Goal: Task Accomplishment & Management: Manage account settings

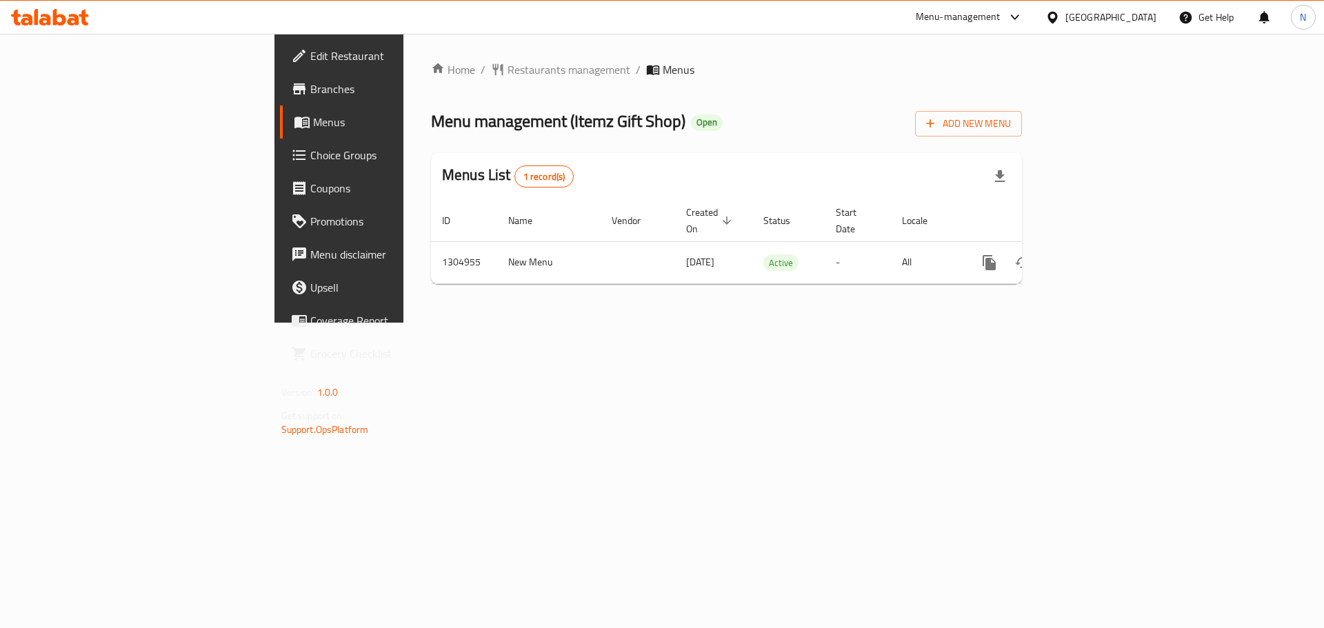
click at [1065, 15] on div at bounding box center [1055, 17] width 20 height 15
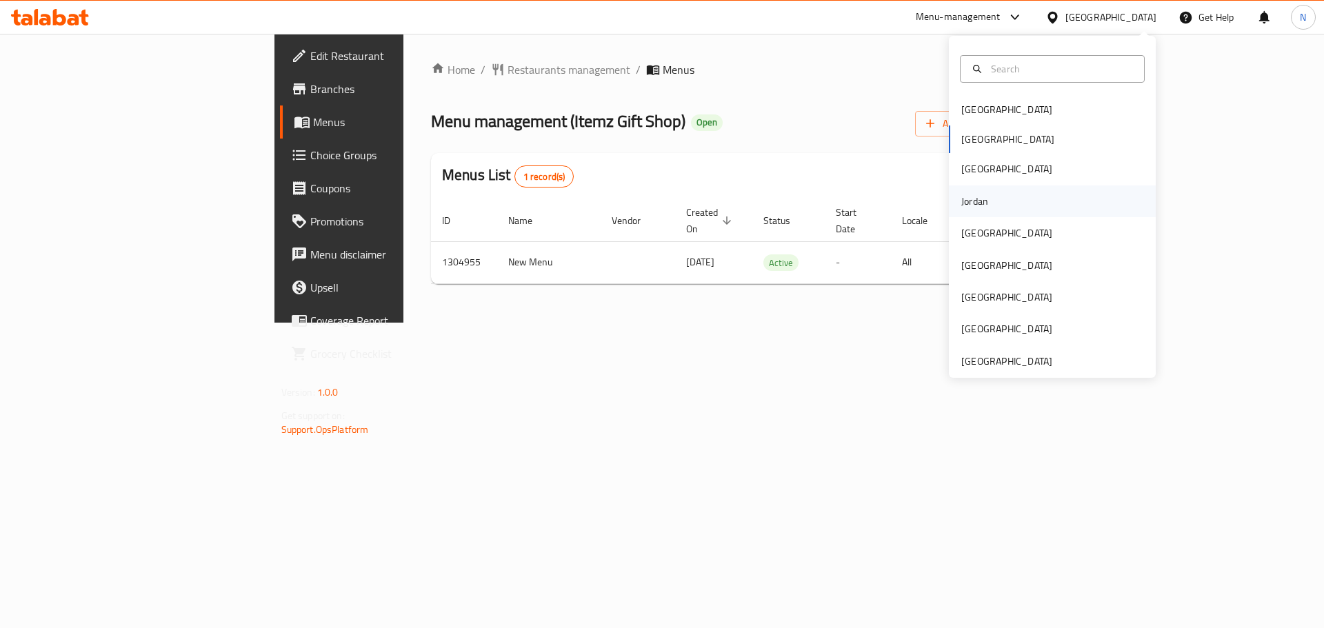
click at [967, 191] on div "Jordan" at bounding box center [974, 202] width 49 height 32
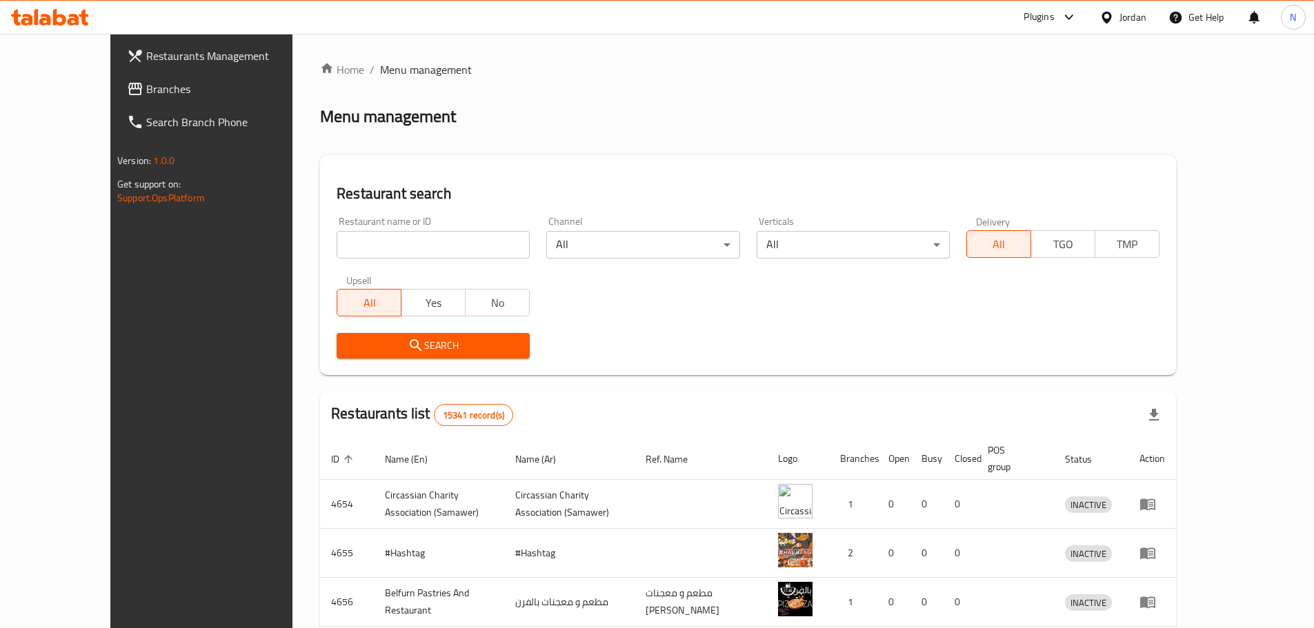
click at [116, 99] on link "Branches" at bounding box center [223, 88] width 214 height 33
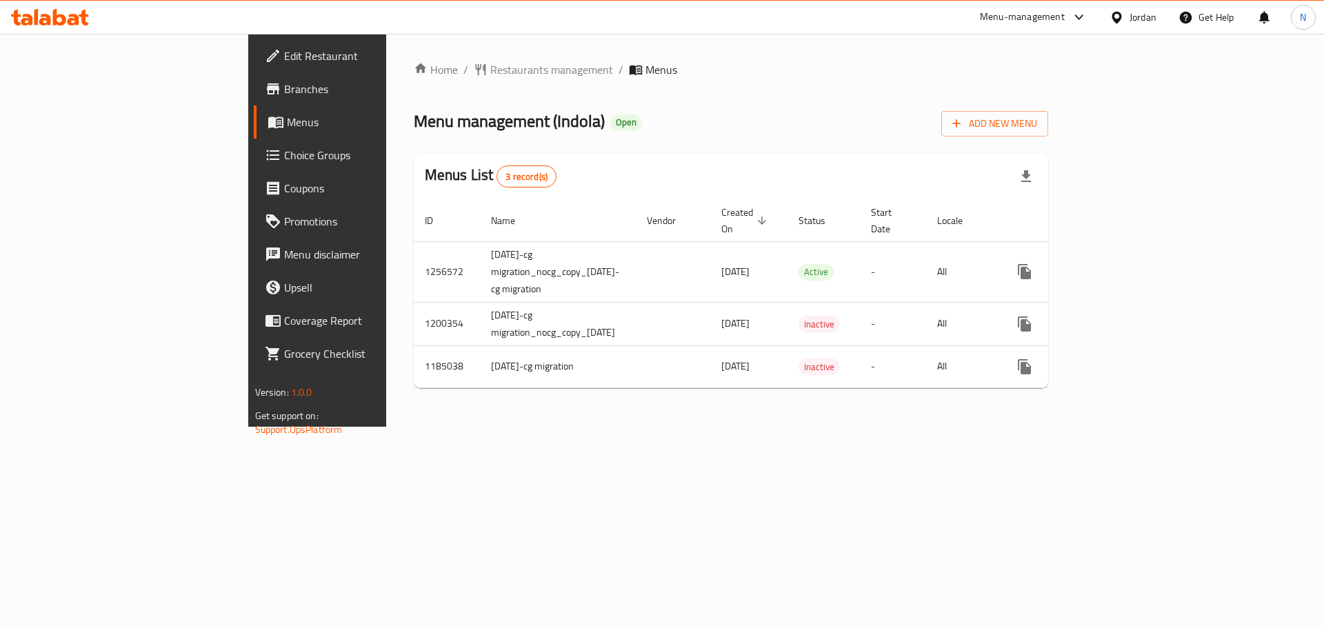
click at [284, 56] on span "Edit Restaurant" at bounding box center [371, 56] width 174 height 17
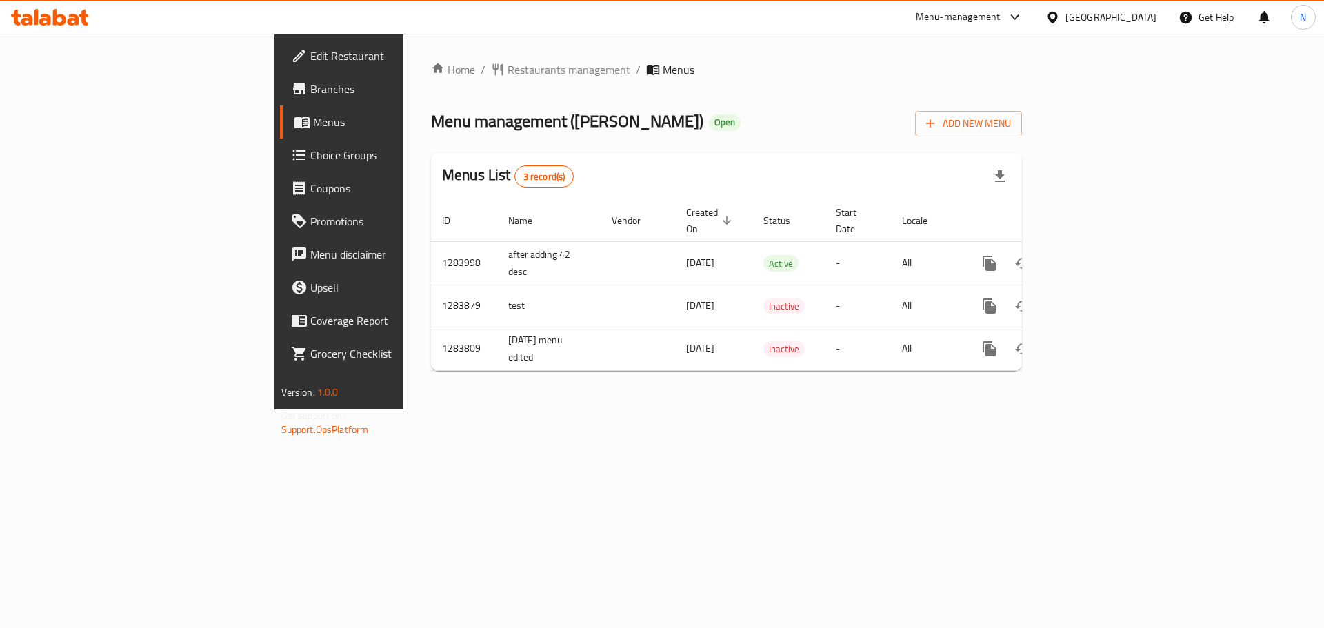
click at [1057, 15] on icon at bounding box center [1053, 17] width 10 height 12
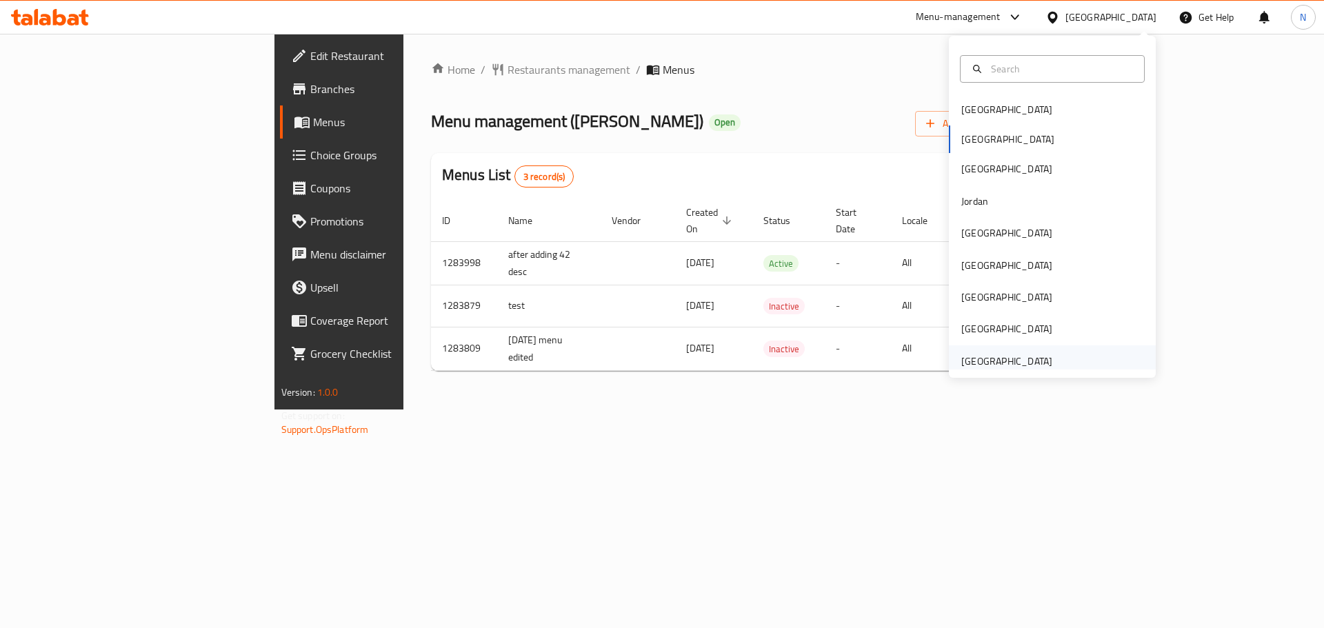
click at [1014, 357] on div "United Arab Emirates" at bounding box center [1006, 361] width 91 height 15
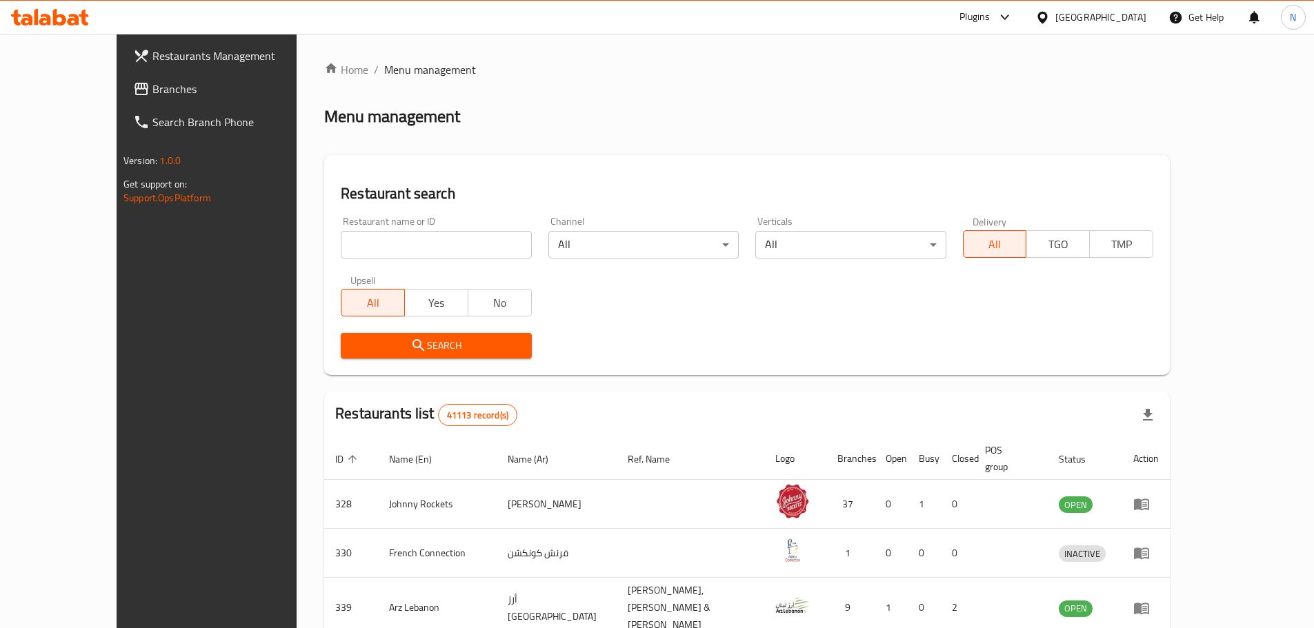
click at [152, 92] on span "Branches" at bounding box center [238, 89] width 172 height 17
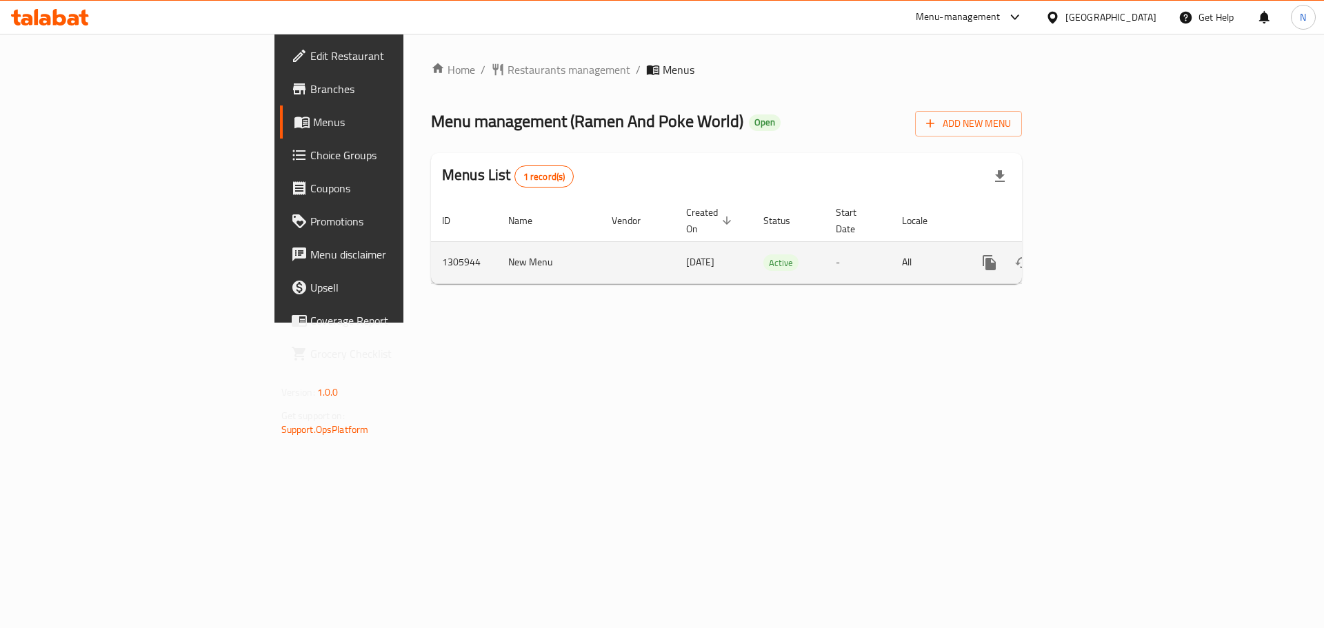
click at [1097, 254] on icon "enhanced table" at bounding box center [1089, 262] width 17 height 17
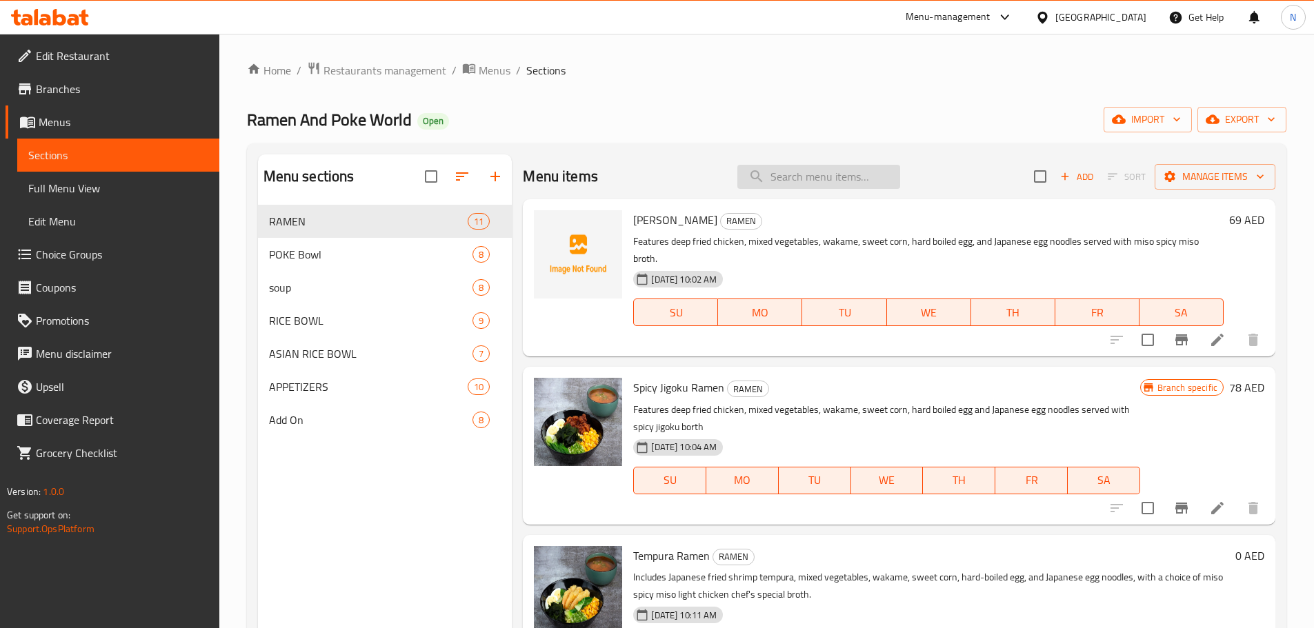
click at [782, 172] on input "search" at bounding box center [818, 177] width 163 height 24
paste input "Yasai Itame Rice Bowl"
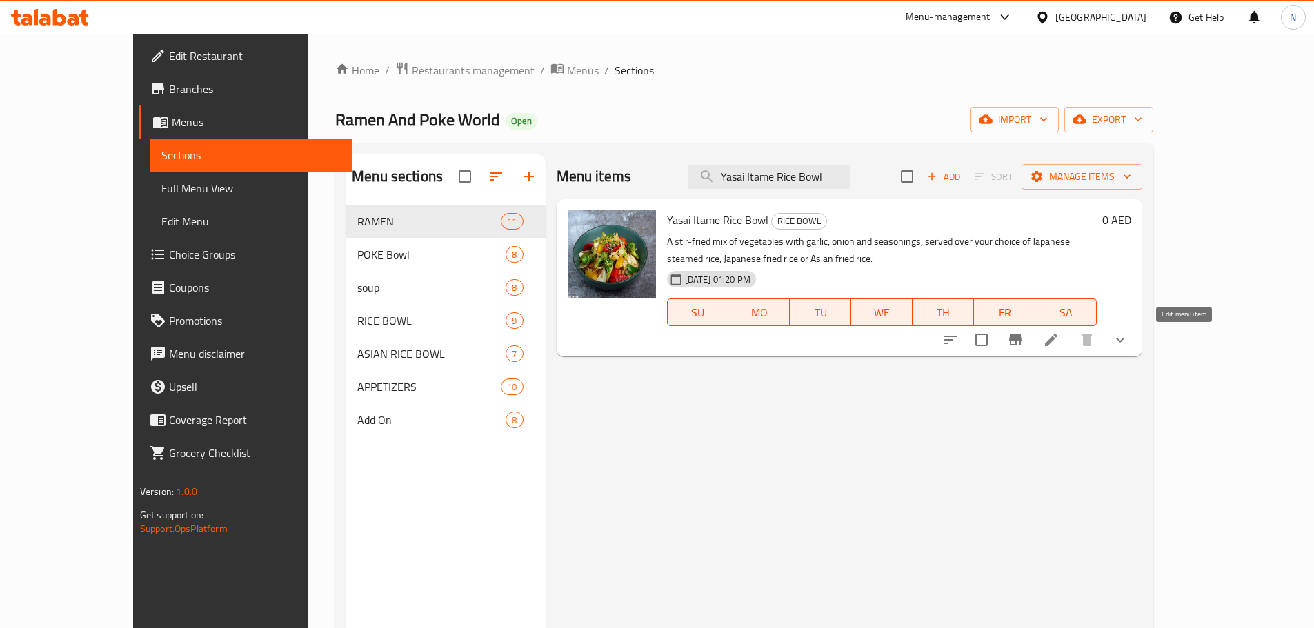
type input "Yasai Itame Rice Bowl"
click at [1070, 337] on li at bounding box center [1051, 340] width 39 height 25
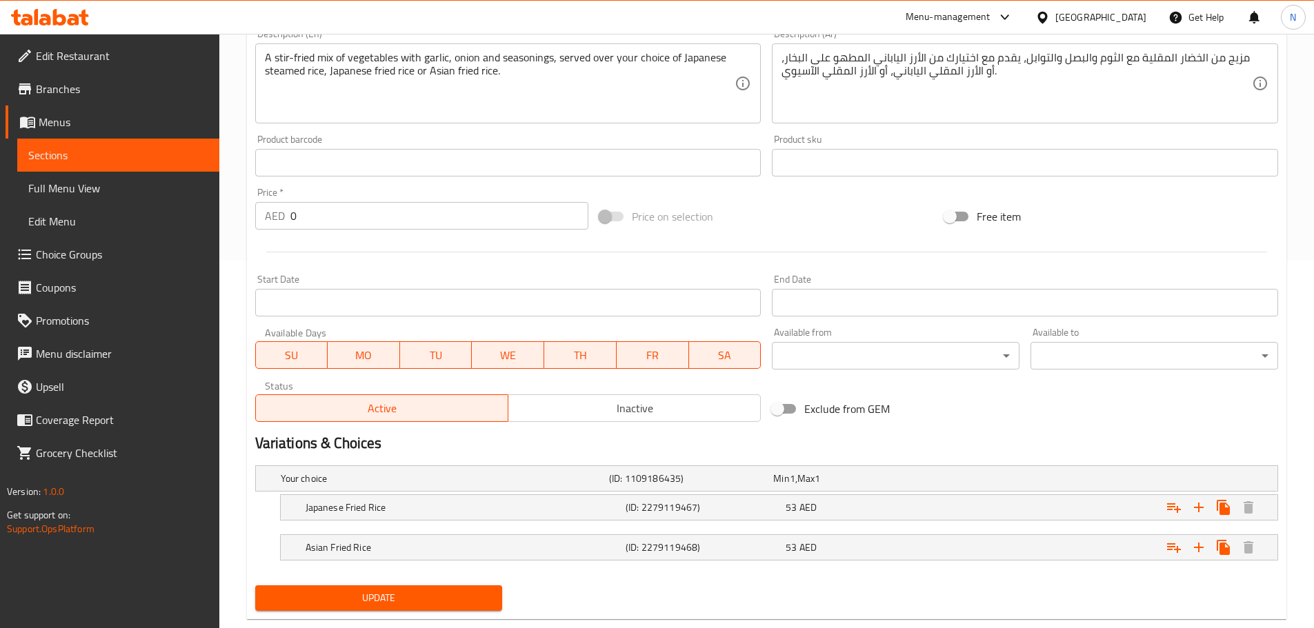
scroll to position [397, 0]
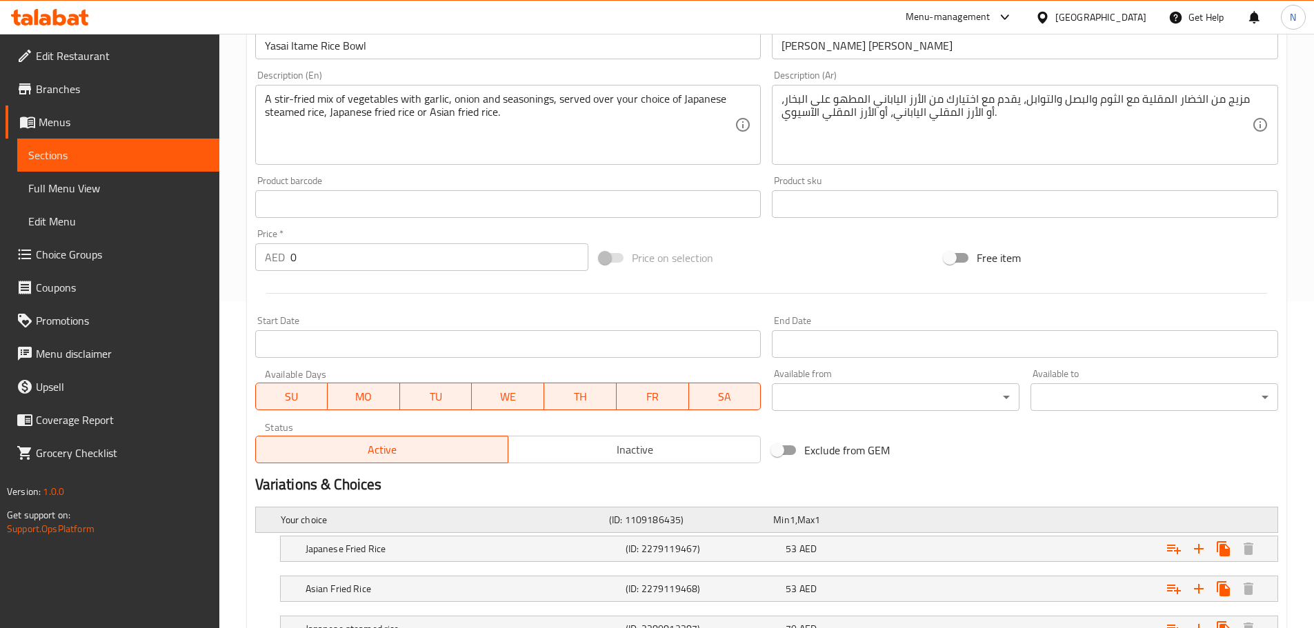
scroll to position [437, 0]
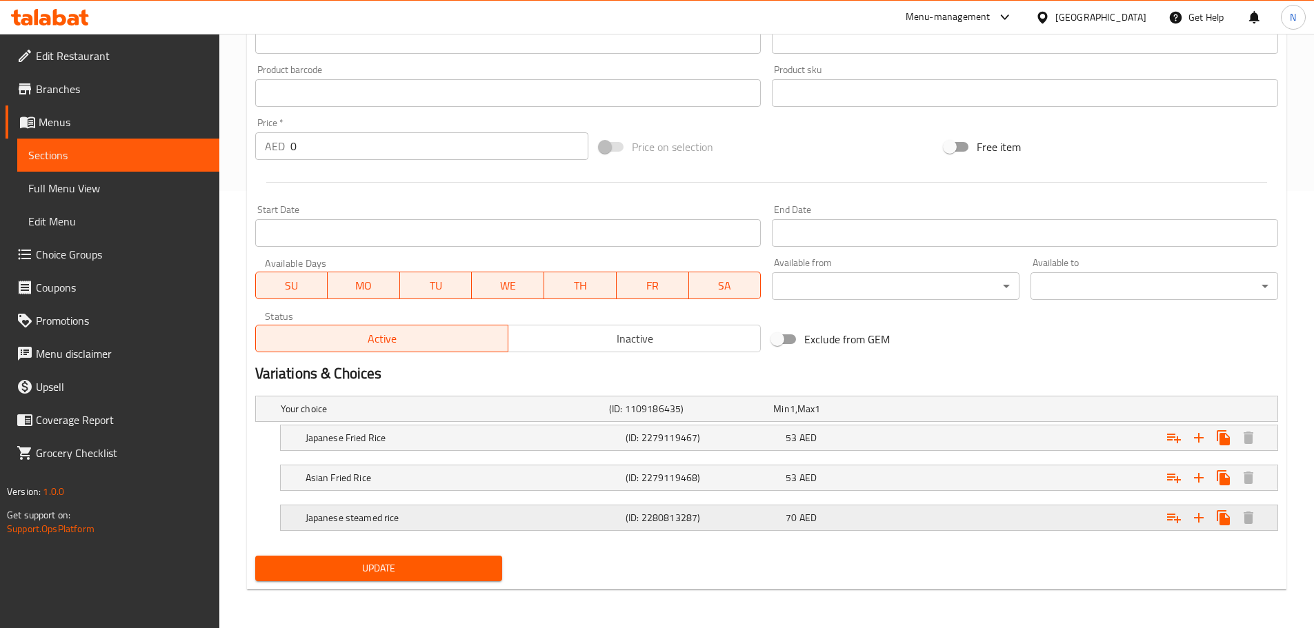
click at [584, 513] on h5 "Japanese steamed rice" at bounding box center [463, 518] width 314 height 14
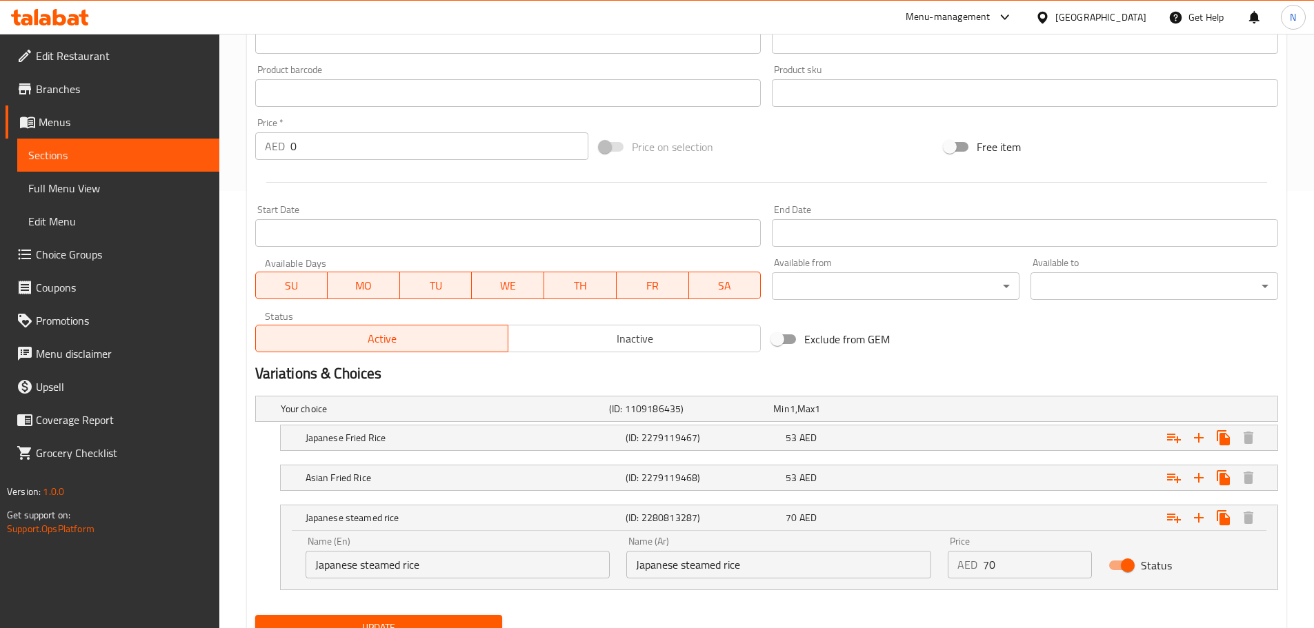
click at [559, 567] on input "Japanese steamed rice" at bounding box center [458, 565] width 305 height 28
type input "japanese Steamed Rice"
click at [731, 560] on input "Japanese steamed rice" at bounding box center [778, 565] width 305 height 28
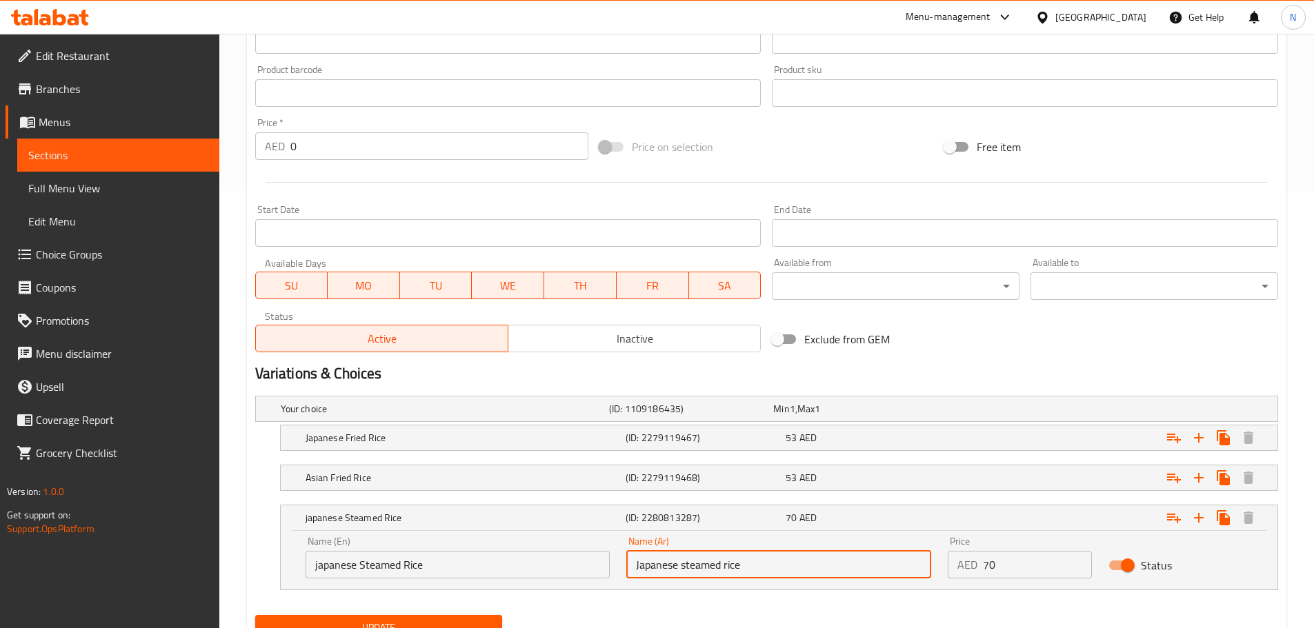
click at [731, 560] on input "Japanese steamed rice" at bounding box center [778, 565] width 305 height 28
paste input "أرز ياباني مطهو على البخار"
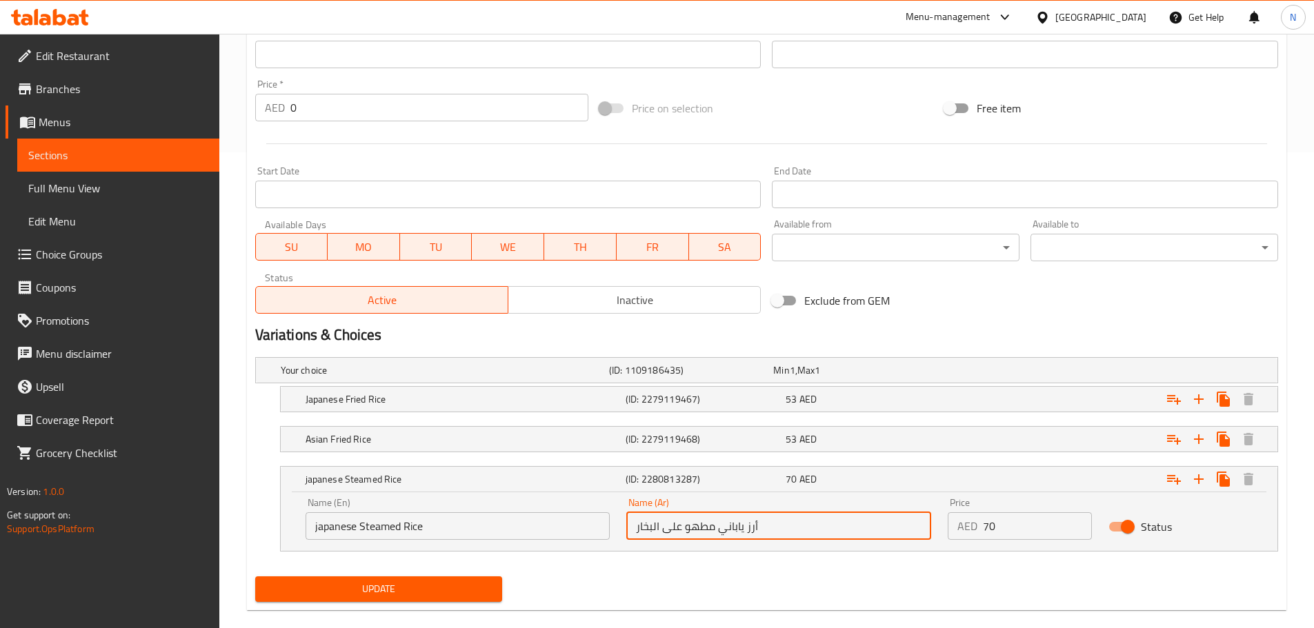
scroll to position [497, 0]
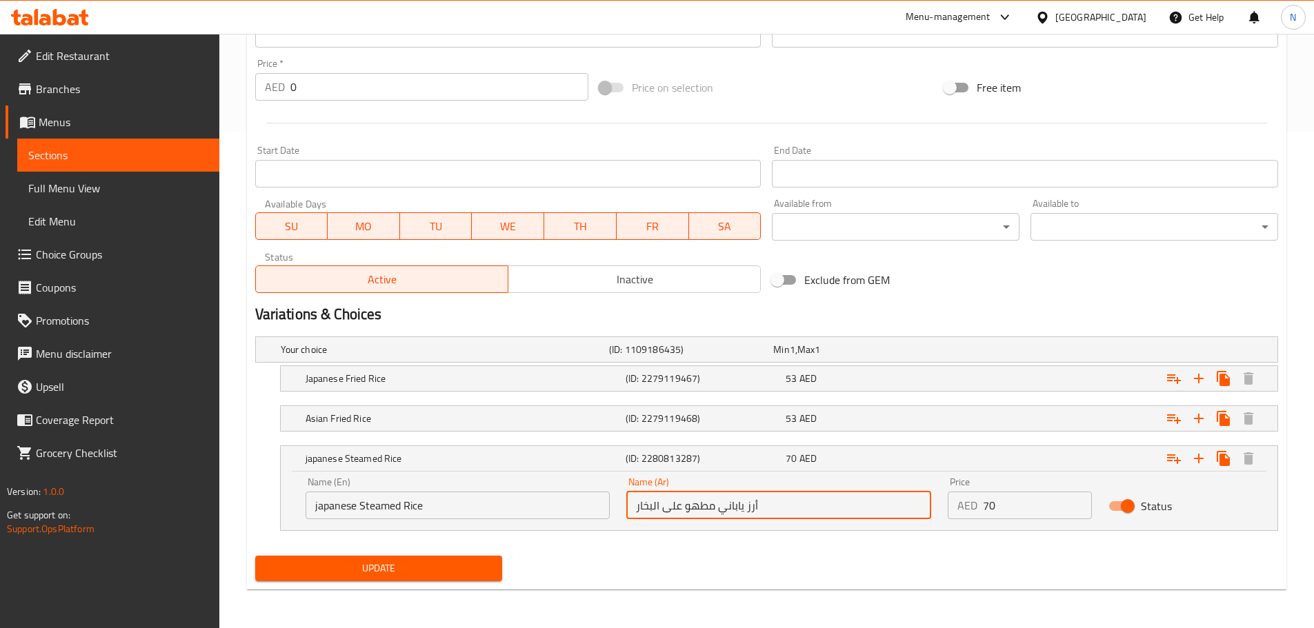
type input "أرز ياباني مطهو على البخار"
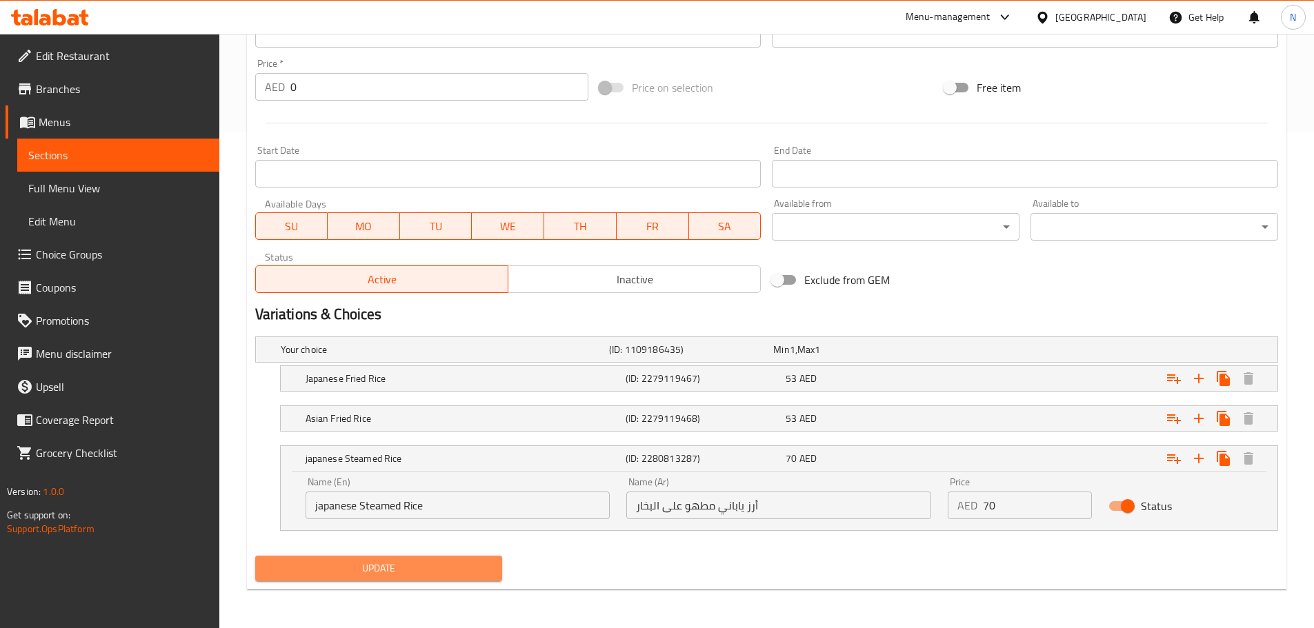
click at [448, 571] on span "Update" at bounding box center [379, 568] width 226 height 17
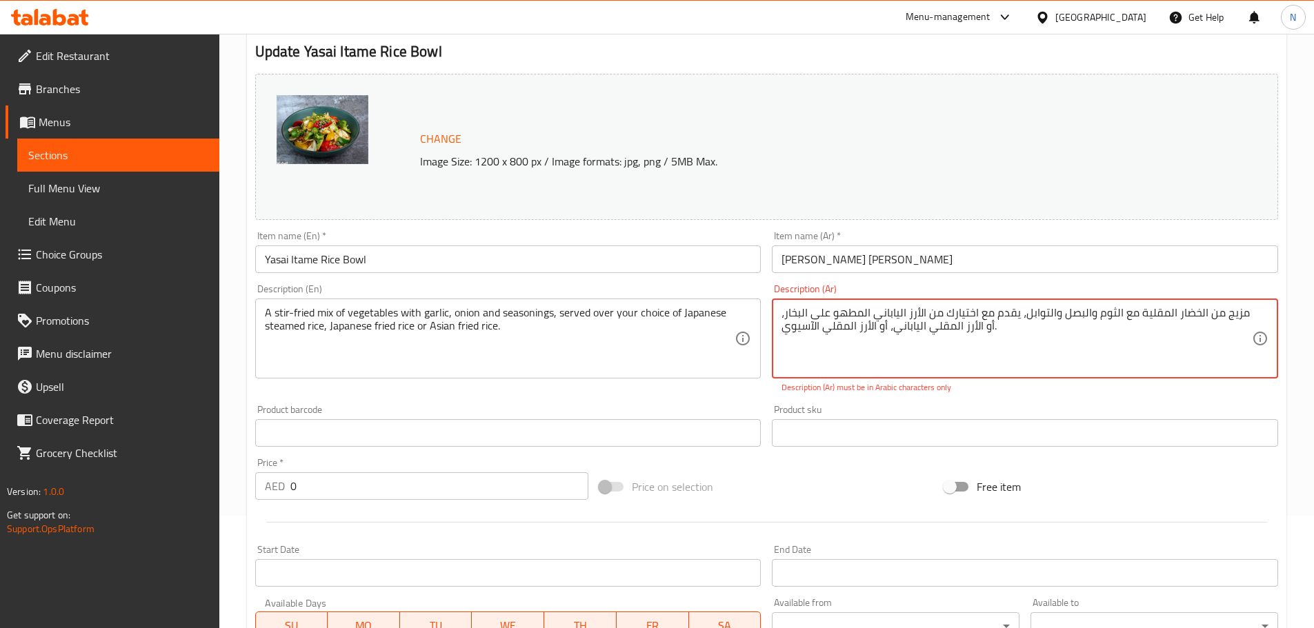
click at [877, 321] on textarea "مزيج من الخضار المقلية مع الثوم والبصل والتوابل، يقدم مع اختيارك من الأرز الياب…" at bounding box center [1016, 339] width 470 height 66
click at [875, 326] on textarea "مزيج من الخضار المقلية مع الثوم والبصل والتوابل، يقدم مع اختيارك من الأرز الياب…" at bounding box center [1016, 339] width 470 height 66
click at [810, 328] on textarea "مزيج من الخضار المقلية مع الثوم والبصل والتوابل، يقدم مع اختيارك من الأرز الياب…" at bounding box center [1016, 339] width 470 height 66
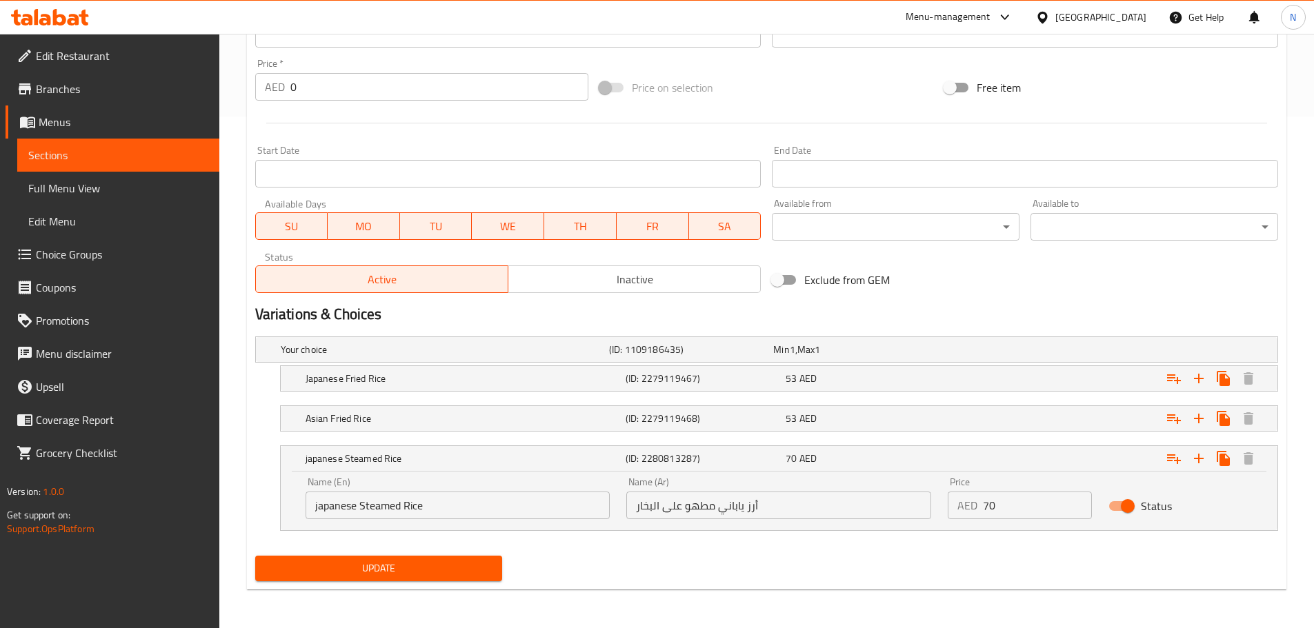
click at [452, 567] on span "Update" at bounding box center [379, 568] width 226 height 17
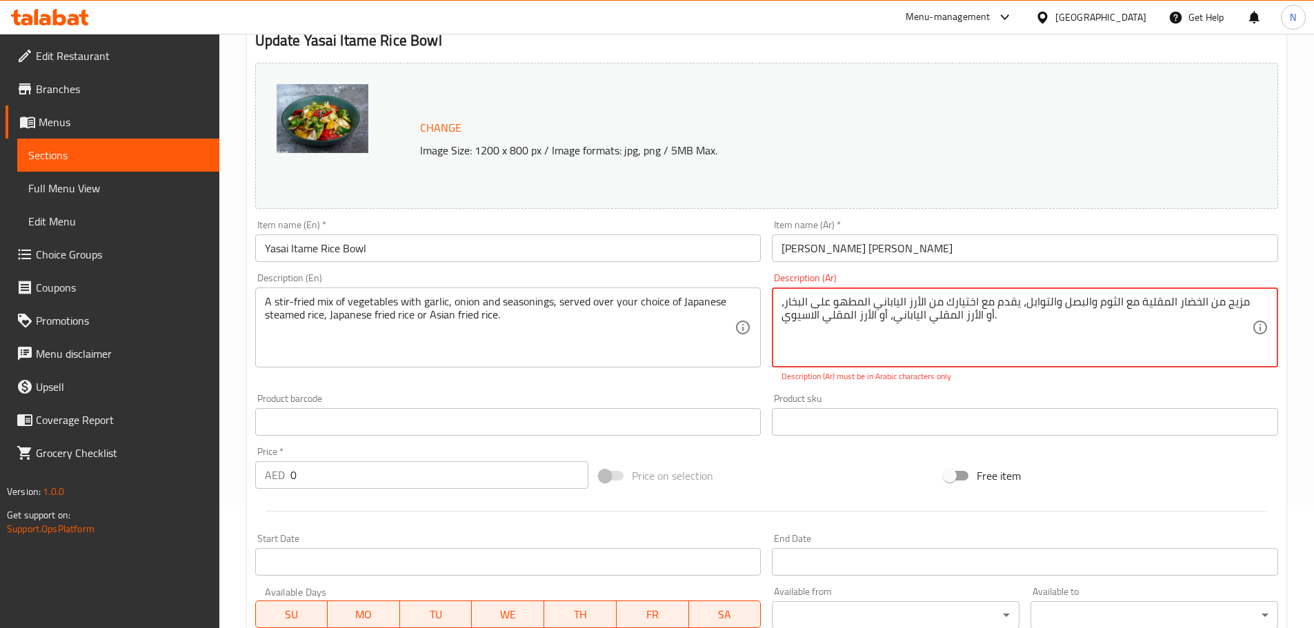
click at [1052, 345] on textarea "مزيج من الخضار المقلية مع الثوم والبصل والتوابل، يقدم مع اختيارك من الأرز الياب…" at bounding box center [1016, 328] width 470 height 66
click at [925, 301] on textarea "مزيج من الخضار المقلية مع الثوم والبصل والتوابل، يقدم مع اختيارك من الأرز الياب…" at bounding box center [1016, 328] width 470 height 66
click at [921, 301] on textarea "مزيج من الخضار المقلية مع الثوم والبصل والتوابل، يقدم مع اختيارك من الارز الياب…" at bounding box center [1016, 328] width 470 height 66
click at [918, 301] on textarea "مزيج من الخضار المقلية مع الثوم والبصل والتوابل، يقدم مع اختيارك من الارز الياب…" at bounding box center [1016, 328] width 470 height 66
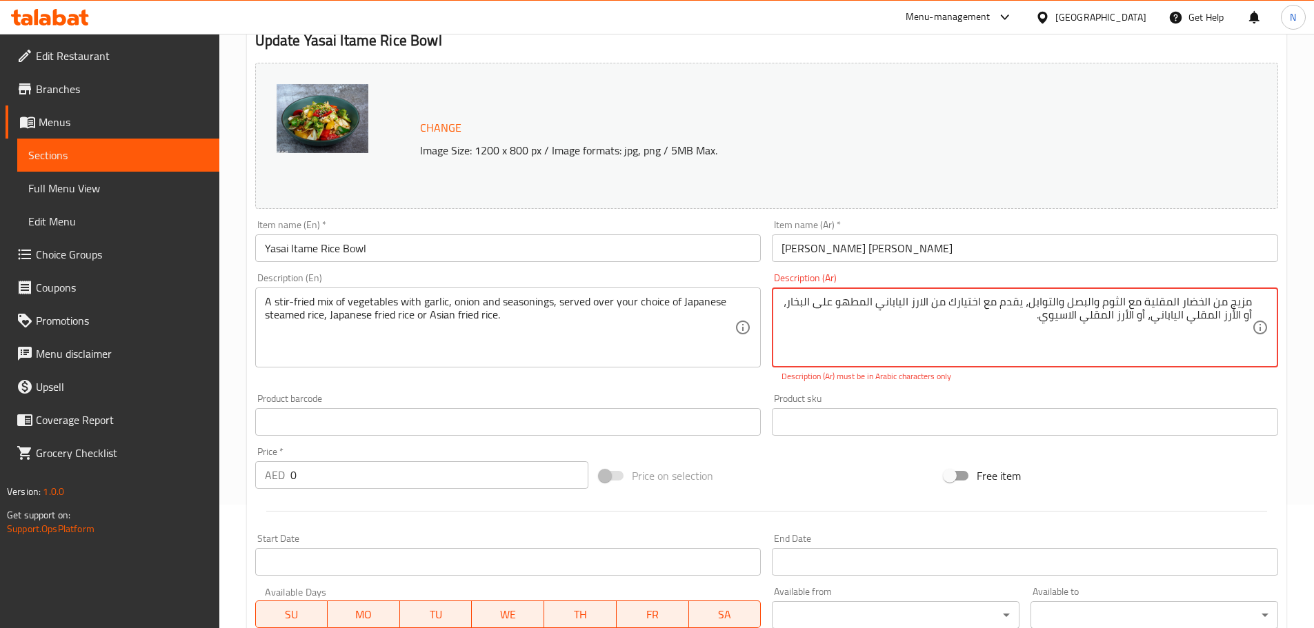
click at [1241, 317] on textarea "مزيج من الخضار المقلية مع الثوم والبصل والتوابل، يقدم مع اختيارك من الارز الياب…" at bounding box center [1016, 328] width 470 height 66
click at [1226, 317] on textarea "مزيج من الخضار المقلية مع الثوم والبصل والتوابل، يقدم مع اختيارك من الارز الياب…" at bounding box center [1016, 328] width 470 height 66
click at [1238, 319] on textarea "مزيج من الخضار المقلية مع الثوم والبصل والتوابل، يقدم مع اختيارك من الارز الياب…" at bounding box center [1016, 328] width 470 height 66
click at [1235, 319] on textarea "مزيج من الخضار المقلية مع الثوم والبصل والتوابل، يقدم مع اختيارك من الارز الياب…" at bounding box center [1016, 328] width 470 height 66
click at [1233, 319] on textarea "مزيج من الخضار المقلية مع الثوم والبصل والتوابل، يقدم مع اختيارك من الارز الياب…" at bounding box center [1016, 328] width 470 height 66
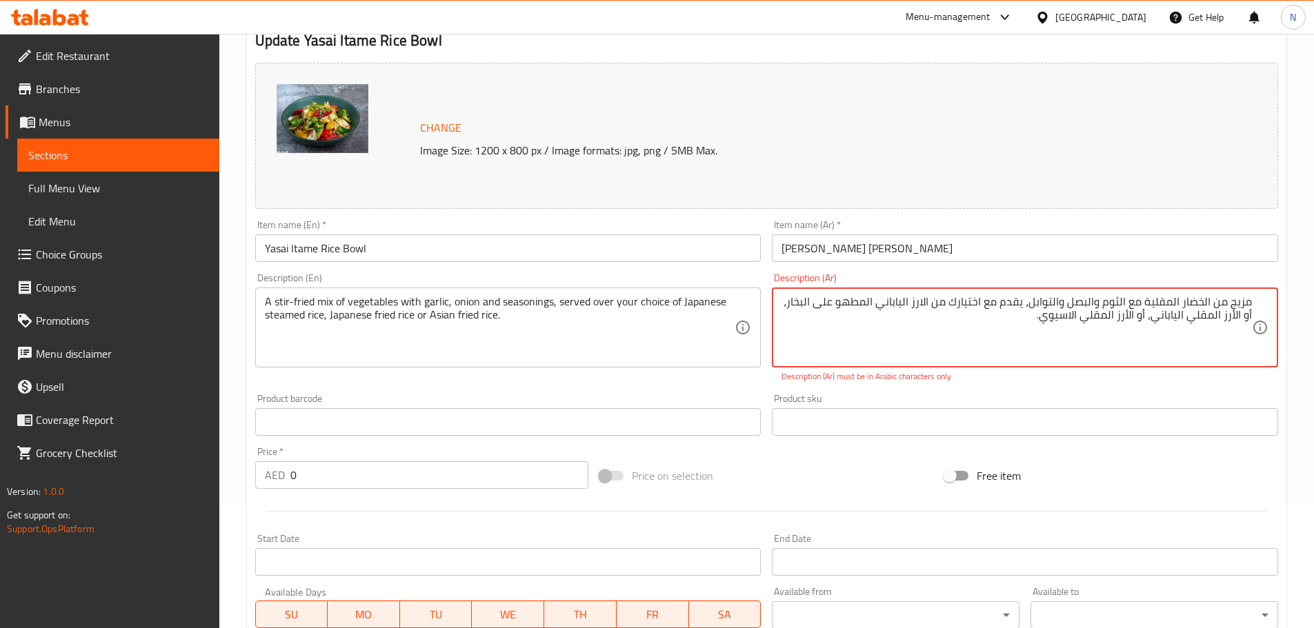
click at [1232, 319] on textarea "مزيج من الخضار المقلية مع الثوم والبصل والتوابل، يقدم مع اختيارك من الارز الياب…" at bounding box center [1016, 328] width 470 height 66
paste textarea "رز"
click at [1127, 317] on textarea "مزيج من الخضار المقلية مع الثوم والبصل والتوابل، يقدم مع اختيارك من الارز الياب…" at bounding box center [1016, 328] width 470 height 66
paste textarea
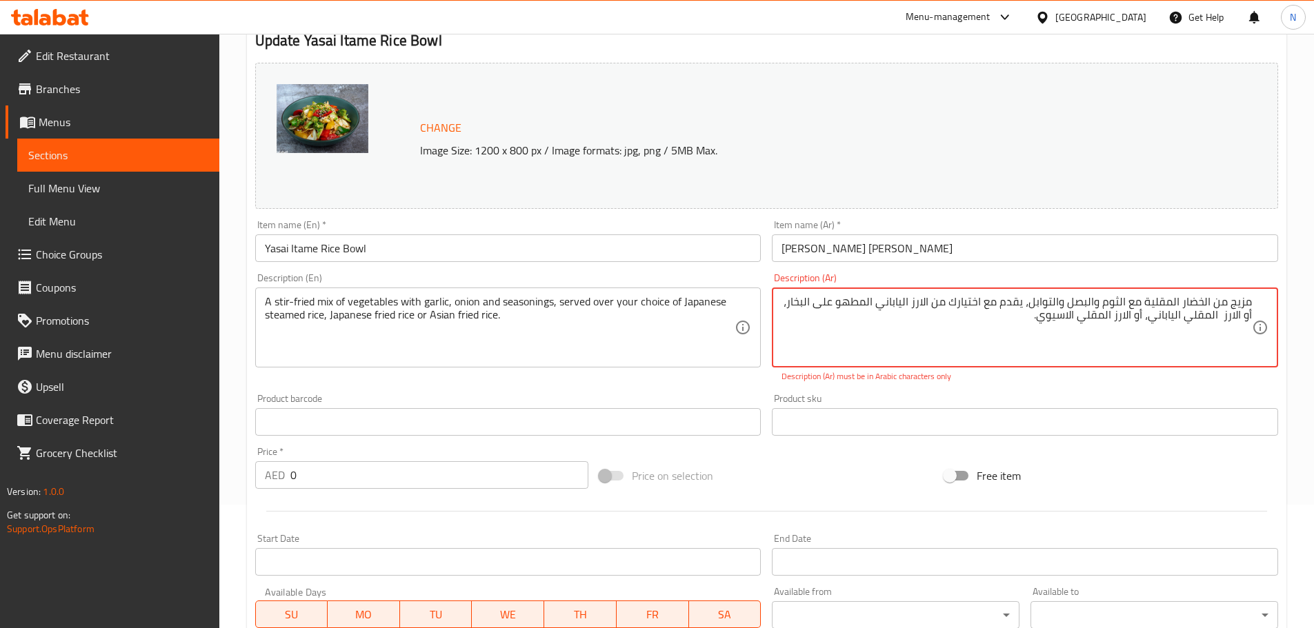
click at [1141, 314] on textarea "مزيج من الخضار المقلية مع الثوم والبصل والتوابل، يقدم مع اختيارك من الارز الياب…" at bounding box center [1016, 328] width 470 height 66
click at [1248, 312] on textarea "مزيج من الخضار المقلية مع الثوم والبصل والتوابل، يقدم مع اختيارك من الارز الياب…" at bounding box center [1016, 328] width 470 height 66
click at [1189, 338] on textarea "مزيج من الخضار المقلية مع الثوم والبصل والتوابل، يقدم مع اختيارك من الارز الياب…" at bounding box center [1016, 328] width 470 height 66
click at [849, 358] on textarea "مزيج من الخضار المقلية مع الثوم والبصل والتوابل، يقدم مع اختيارك من الارز الياب…" at bounding box center [1016, 328] width 470 height 66
type textarea "مزيج من الخضار المقلية مع الثوم والبصل والتوابل، يقدم مع اختيارك من الارز الياب…"
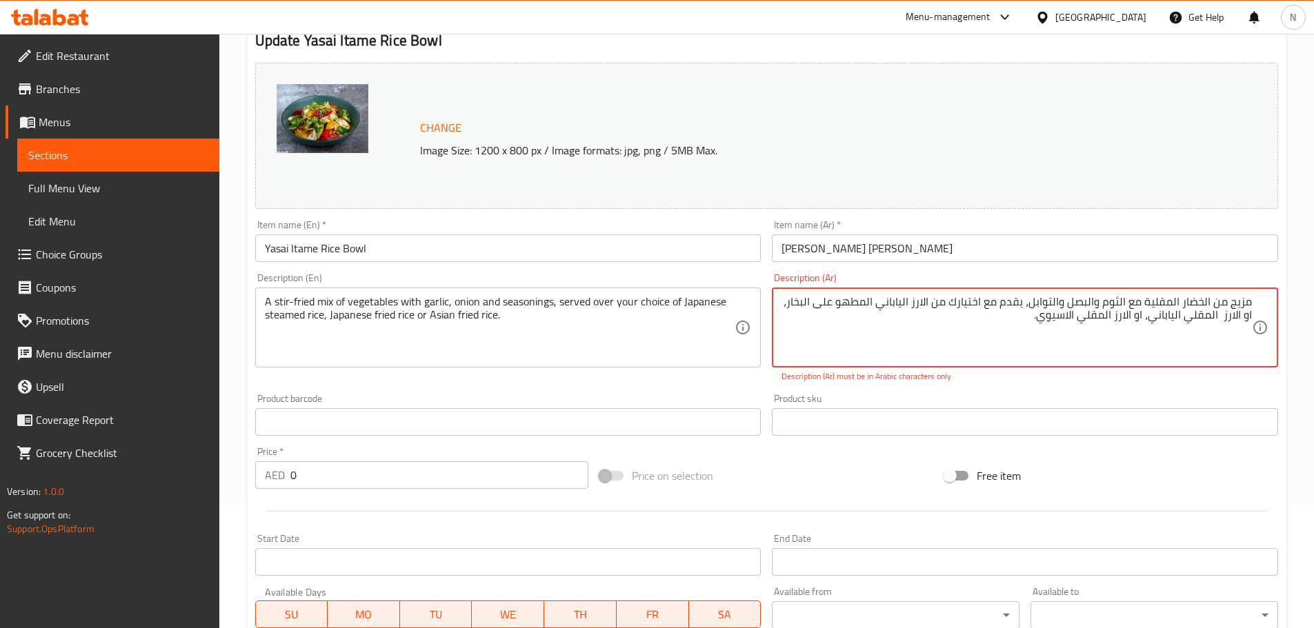
click at [1297, 368] on div "Home / Restaurants management / Menus / Sections / item / update RICE BOWL sect…" at bounding box center [766, 463] width 1094 height 1106
click at [1023, 336] on textarea "مزيج من الخضار المقلية مع الثوم والبصل والتوابل، يقدم مع اختيارك من الارز الياب…" at bounding box center [1016, 328] width 470 height 66
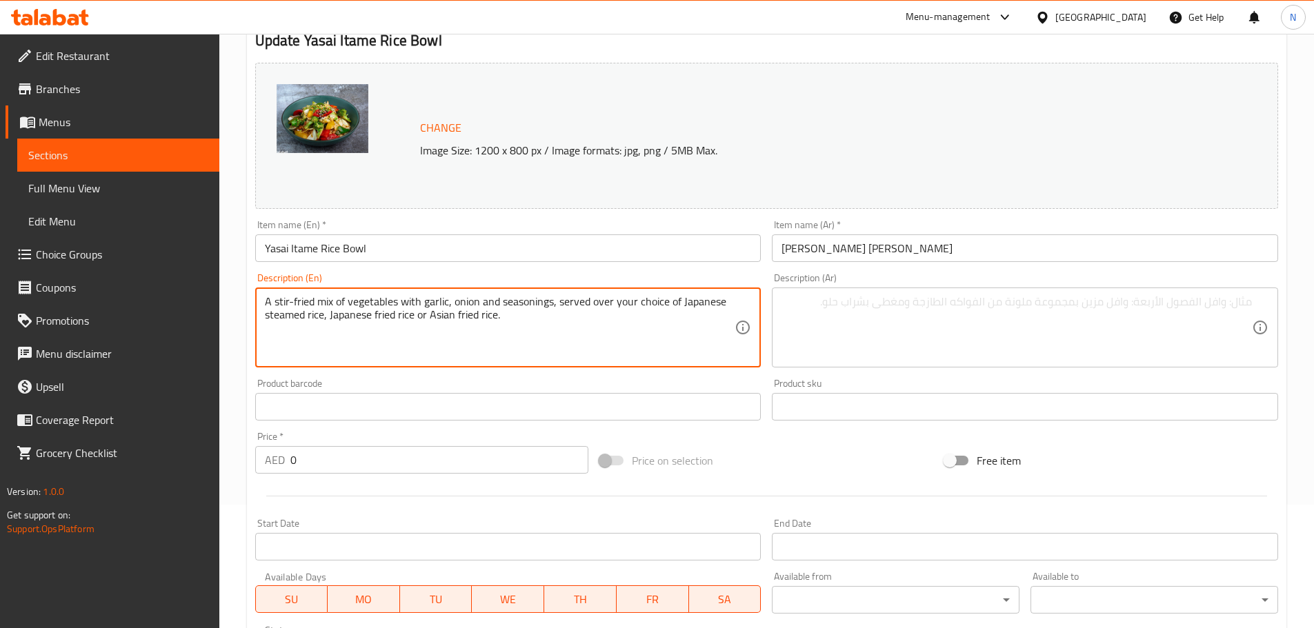
click at [559, 303] on textarea "A stir-fried mix of vegetables with garlic, onion and seasonings, served over y…" at bounding box center [500, 328] width 470 height 66
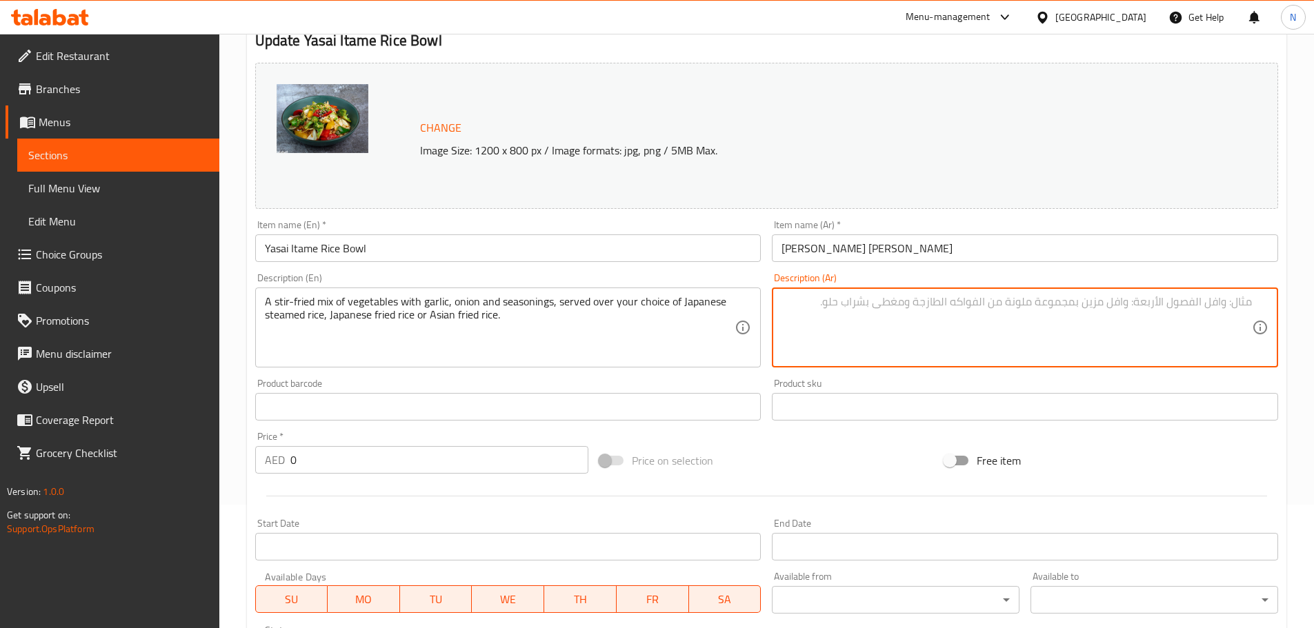
click at [965, 313] on textarea at bounding box center [1016, 328] width 470 height 66
paste textarea "مزيج من الخضار المقلية مع الثوم والبصل والتوابل، يقدم مع اختيارك من الأرز الياب…"
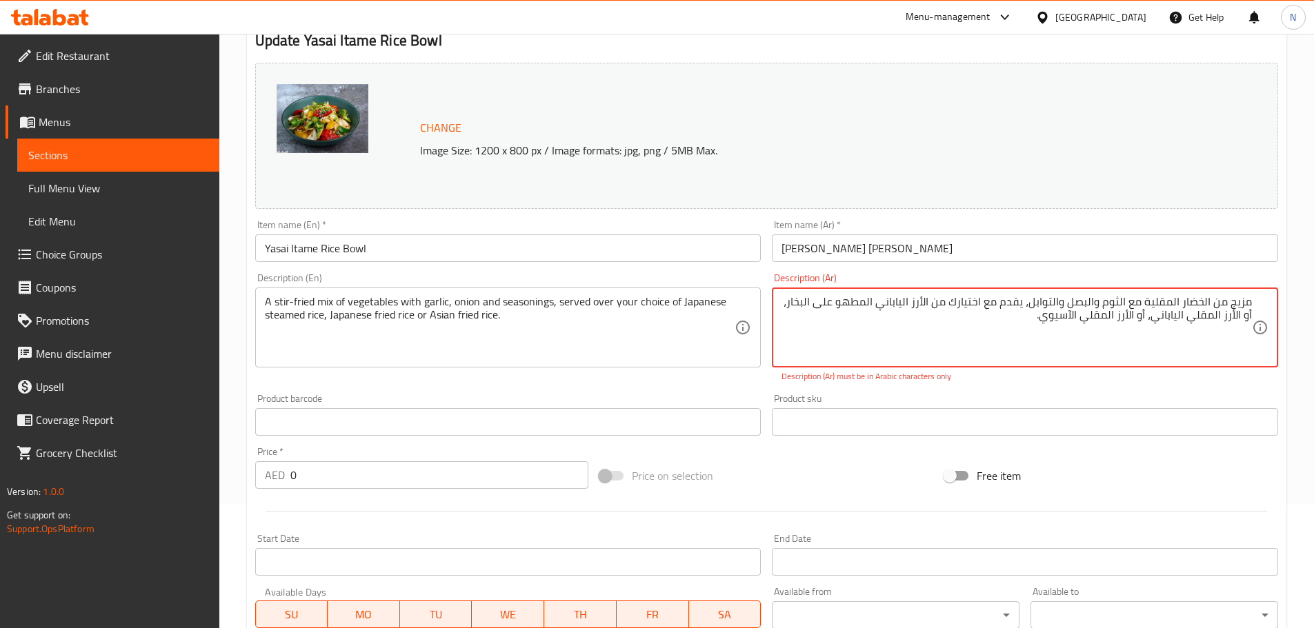
click at [1070, 316] on textarea "مزيج من الخضار المقلية مع الثوم والبصل والتوابل، يقدم مع اختيارك من الأرز الياب…" at bounding box center [1016, 328] width 470 height 66
type textarea "مزيج من الخضار المقلية مع الثوم والبصل والتوابل، يقدم مع اختيارك من الأرز الياب…"
click at [1288, 381] on div "Home / Restaurants management / Menus / Sections / item / update RICE BOWL sect…" at bounding box center [766, 463] width 1094 height 1106
click at [951, 334] on textarea "مزيج من الخضار المقلية مع الثوم والبصل والتوابل، يقدم مع اختيارك من الأرز الياب…" at bounding box center [1016, 328] width 470 height 66
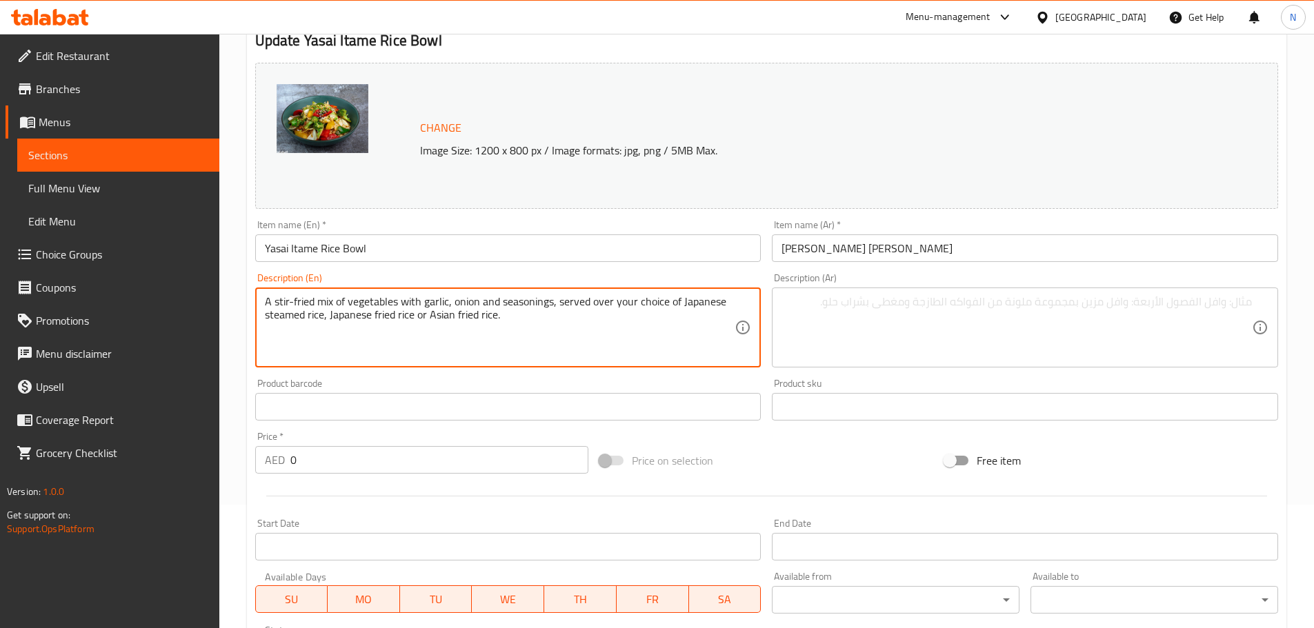
paste textarea "مزيج من الخضار المقلية مع الثوم والبصل والتوابل، يقدم مع اختيارك من الأرز الياب…"
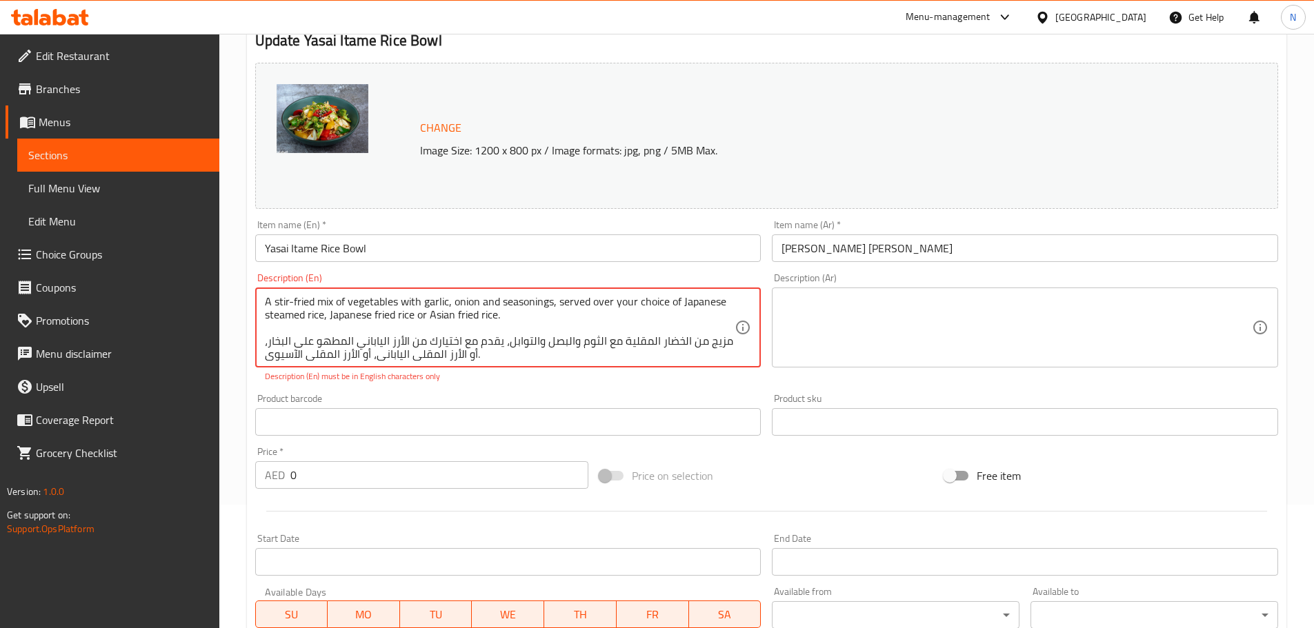
scroll to position [3, 0]
type textarea "A stir-fried mix of vegetables with garlic, onion and seasonings, served over y…"
click at [879, 327] on textarea at bounding box center [1016, 328] width 470 height 66
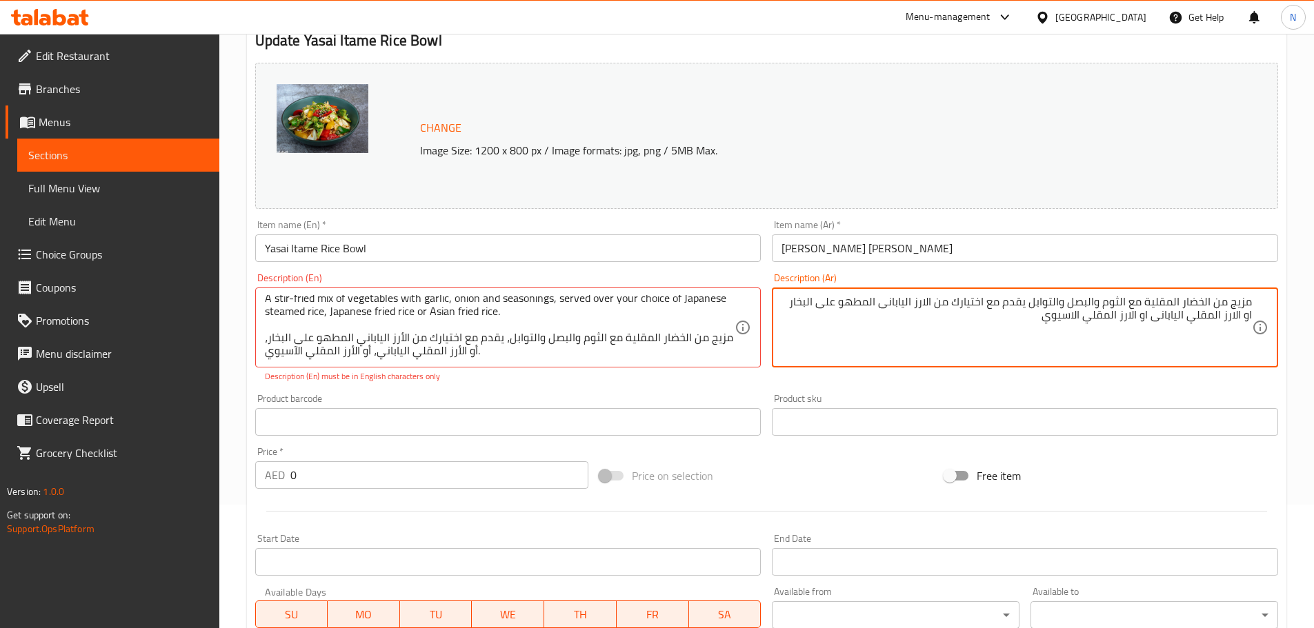
type textarea "مزيج من الخضار المقلية مع الثوم والبصل والتوابل يقدم مع اختيارك من الارز اليابا…"
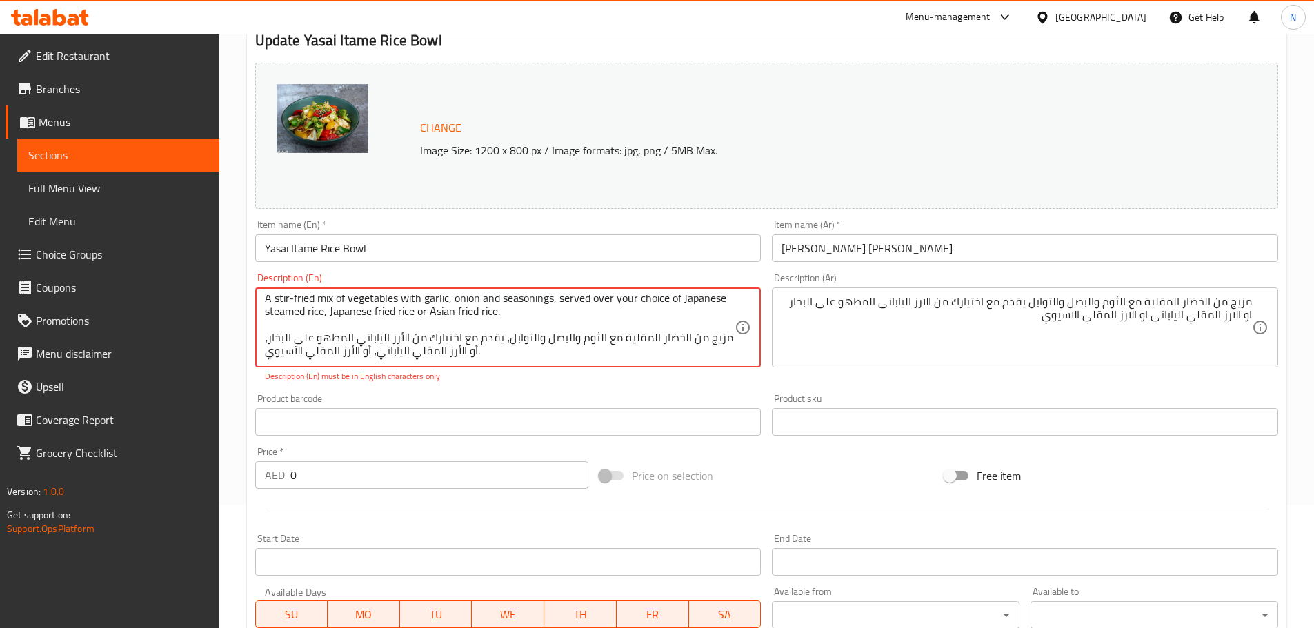
click at [617, 345] on textarea "A stir-fried mix of vegetables with garlic, onion and seasonings, served over y…" at bounding box center [500, 328] width 470 height 66
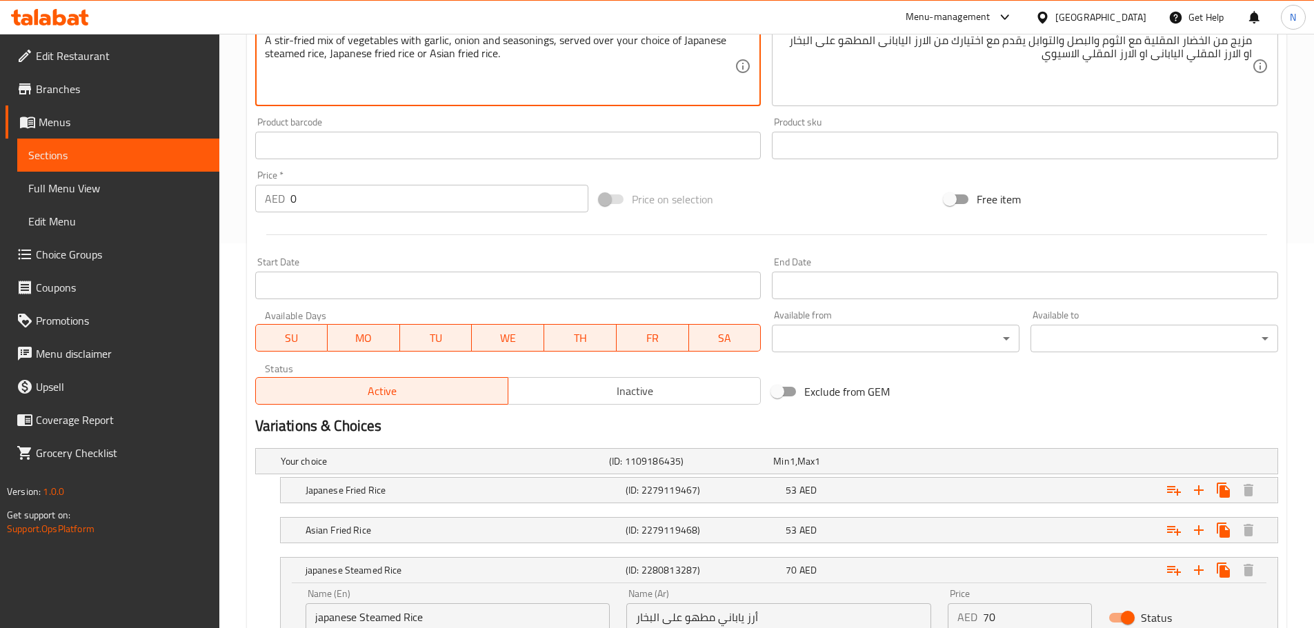
scroll to position [497, 0]
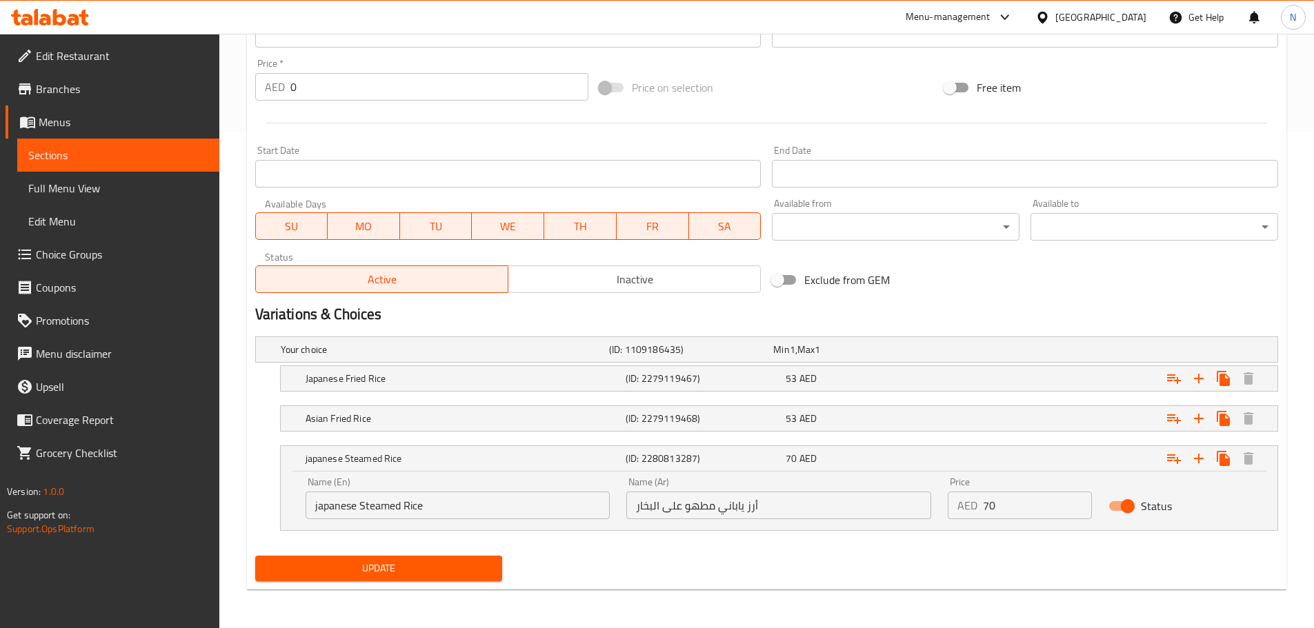
type textarea "A stir-fried mix of vegetables with garlic, onion and seasonings, served over y…"
click at [408, 577] on span "Update" at bounding box center [379, 568] width 226 height 17
click at [1096, 15] on div "[GEOGRAPHIC_DATA]" at bounding box center [1100, 17] width 91 height 15
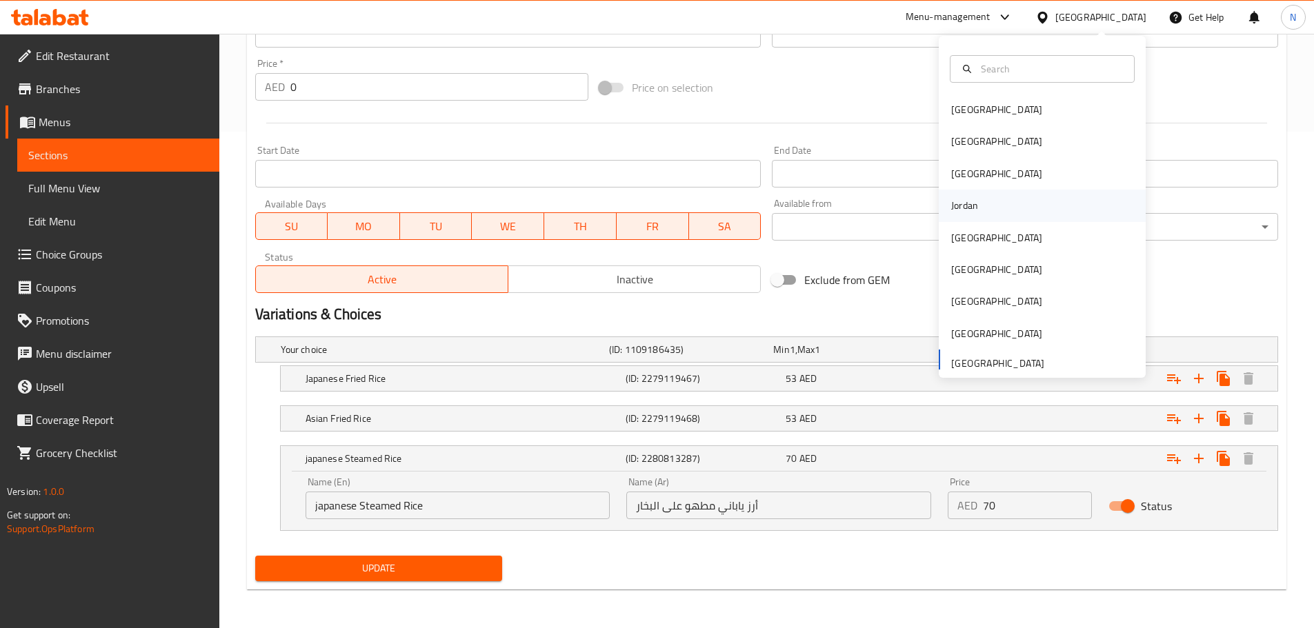
click at [971, 209] on div "Jordan" at bounding box center [964, 206] width 49 height 32
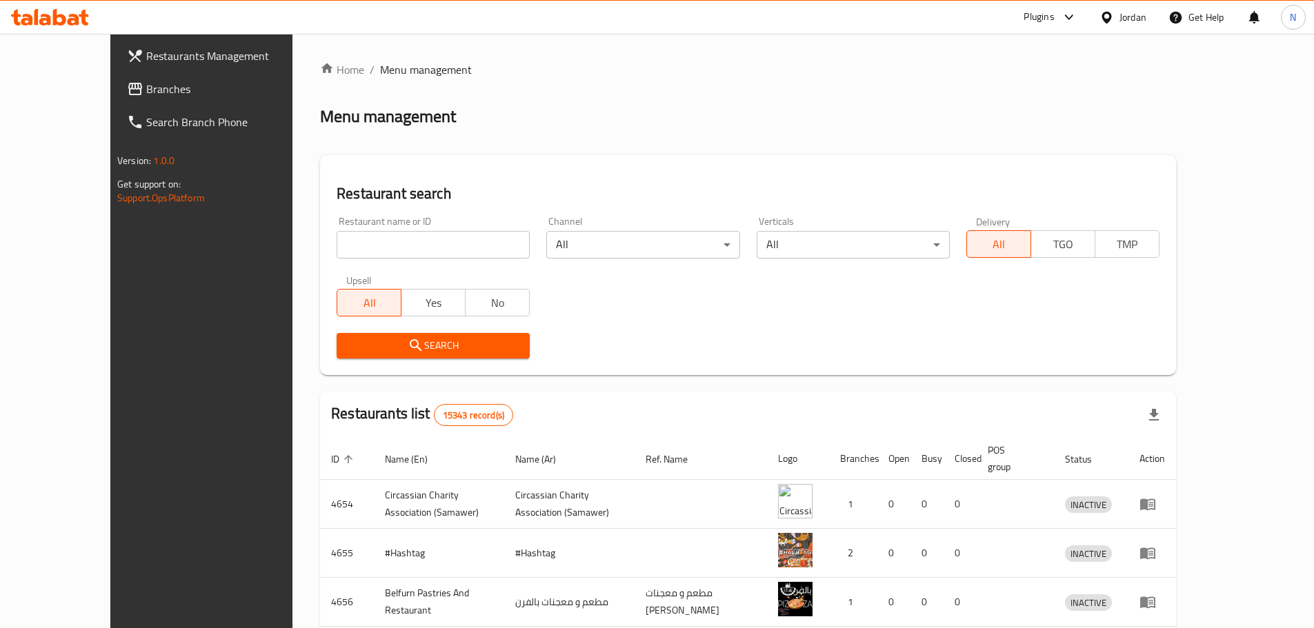
click at [146, 81] on span "Branches" at bounding box center [232, 89] width 172 height 17
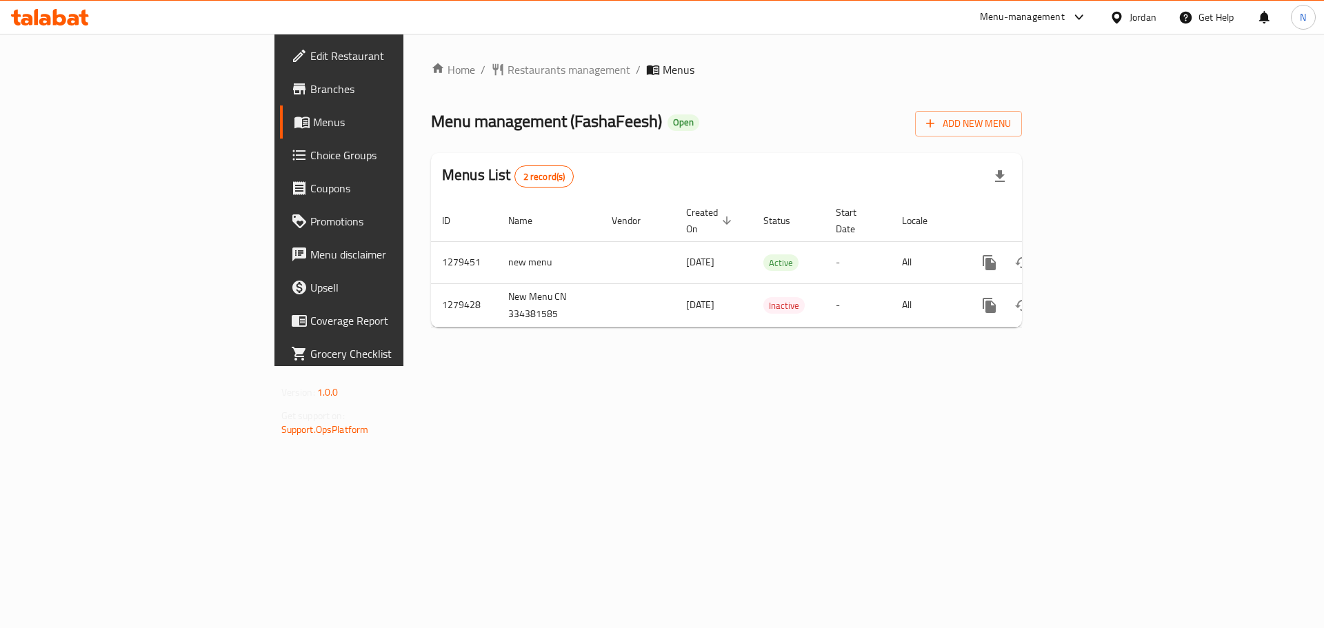
click at [1113, 19] on icon at bounding box center [1117, 17] width 10 height 12
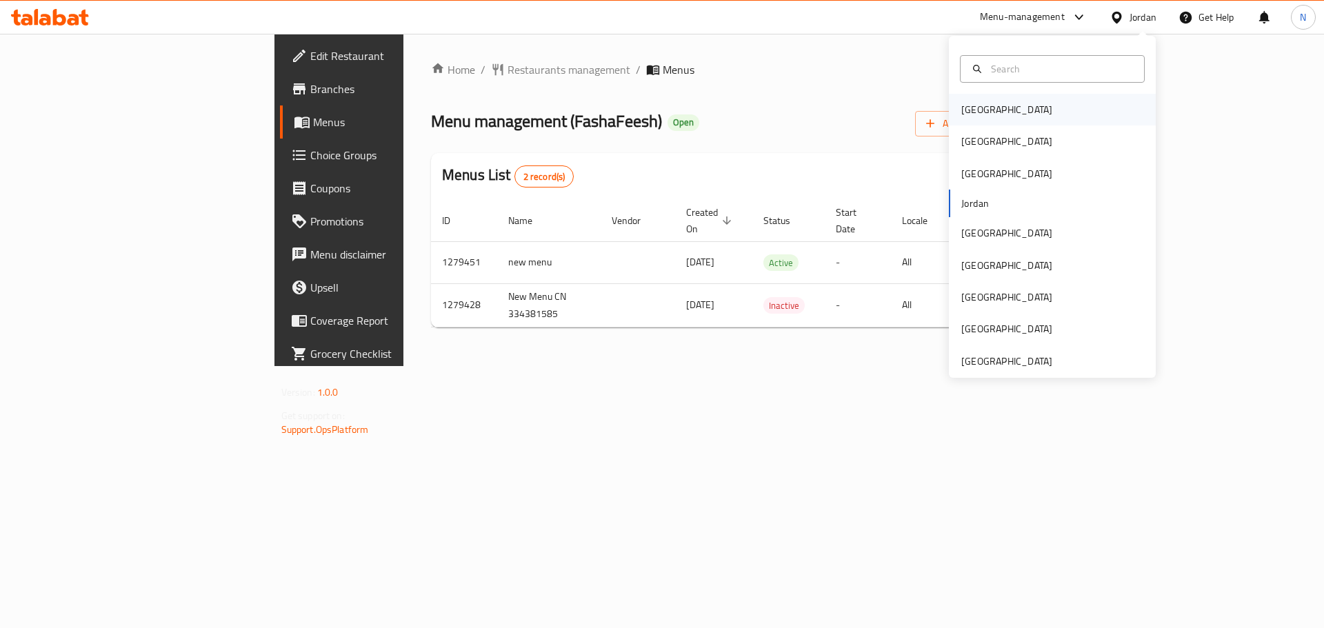
click at [1018, 110] on div "[GEOGRAPHIC_DATA]" at bounding box center [1052, 110] width 207 height 32
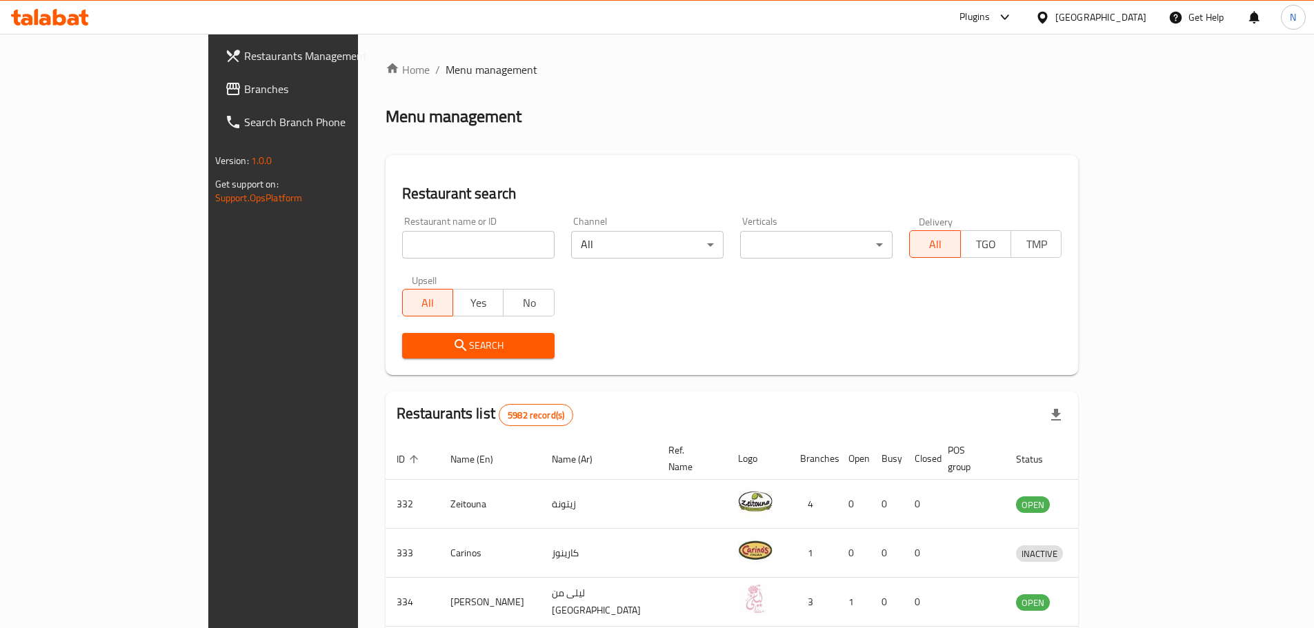
click at [244, 91] on span "Branches" at bounding box center [330, 89] width 172 height 17
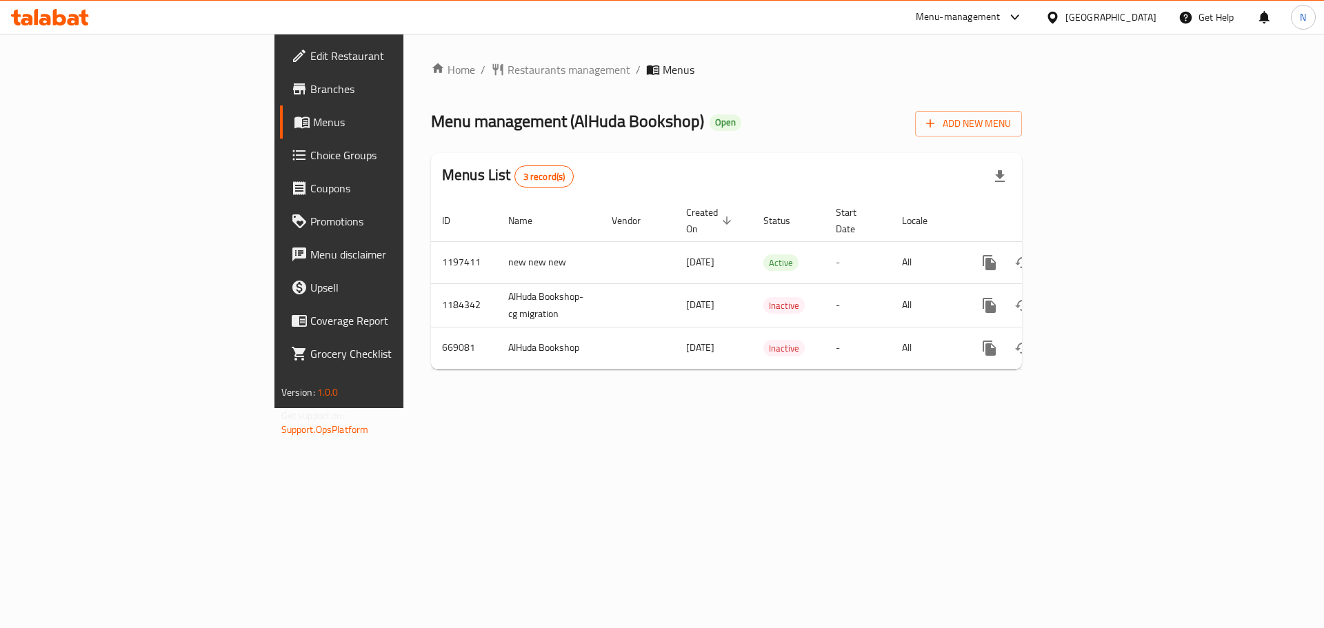
drag, startPoint x: 1121, startPoint y: 12, endPoint x: 1122, endPoint y: 26, distance: 13.9
click at [1065, 12] on div at bounding box center [1055, 17] width 20 height 15
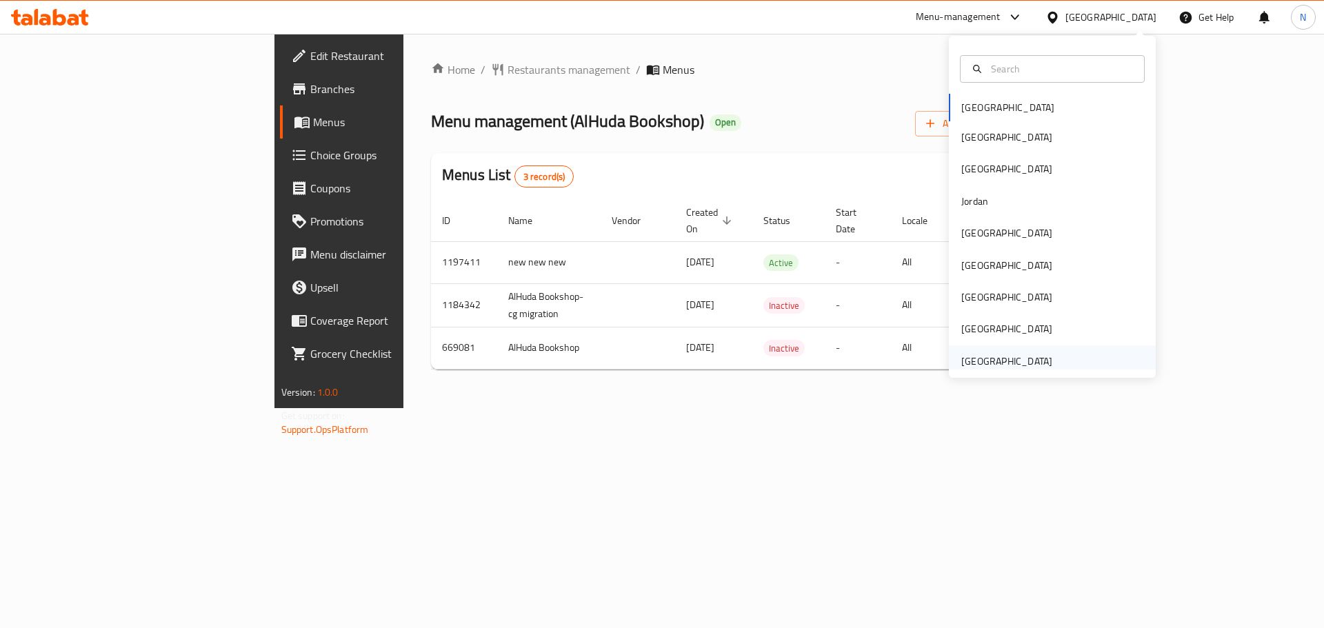
click at [1021, 361] on div "[GEOGRAPHIC_DATA]" at bounding box center [1006, 361] width 91 height 15
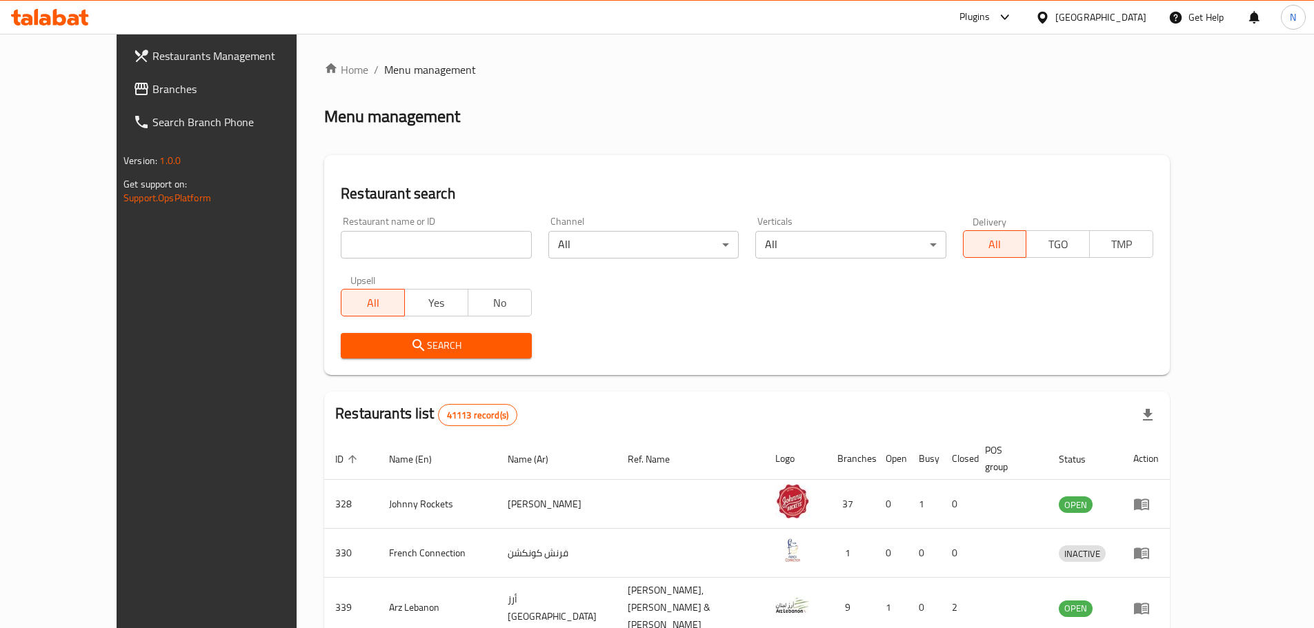
click at [152, 89] on span "Branches" at bounding box center [238, 89] width 172 height 17
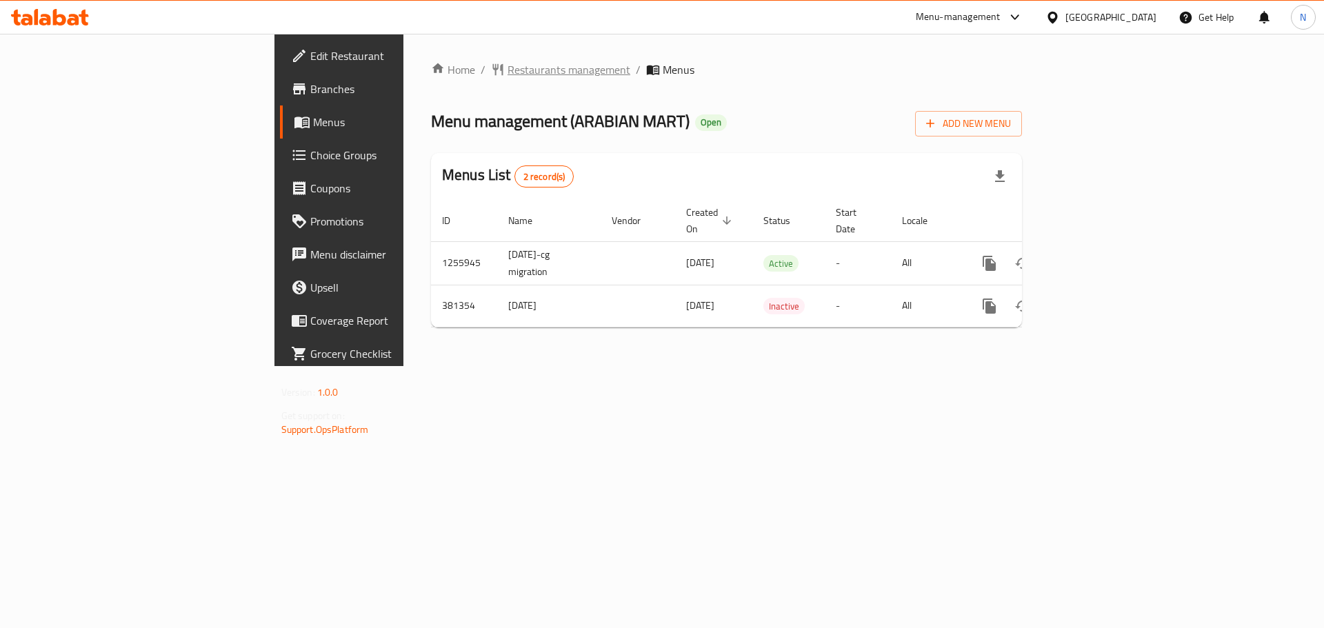
click at [508, 74] on span "Restaurants management" at bounding box center [569, 69] width 123 height 17
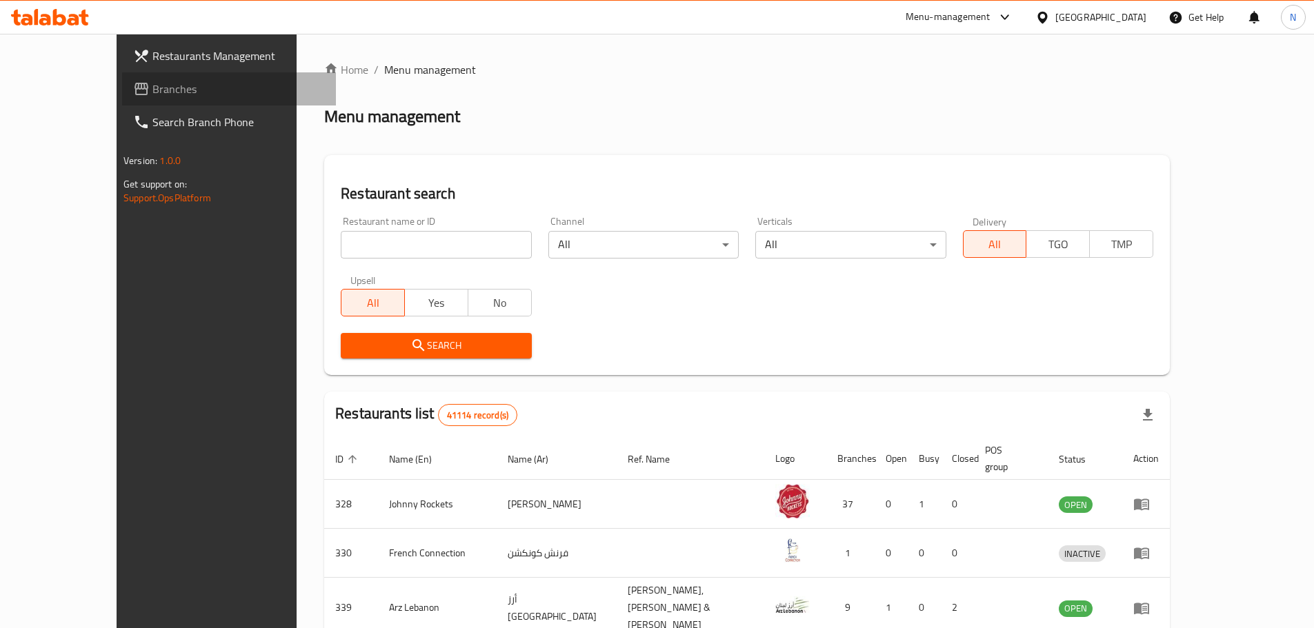
click at [152, 88] on span "Branches" at bounding box center [238, 89] width 172 height 17
